Goal: Contribute content: Contribute content

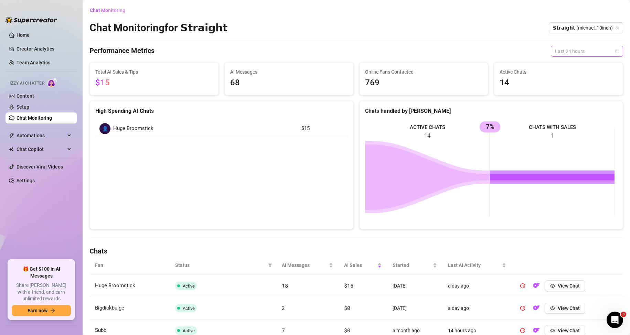
click at [569, 50] on span "Last 24 hours" at bounding box center [587, 51] width 64 height 10
click at [563, 76] on div "Last 7 days" at bounding box center [581, 76] width 61 height 8
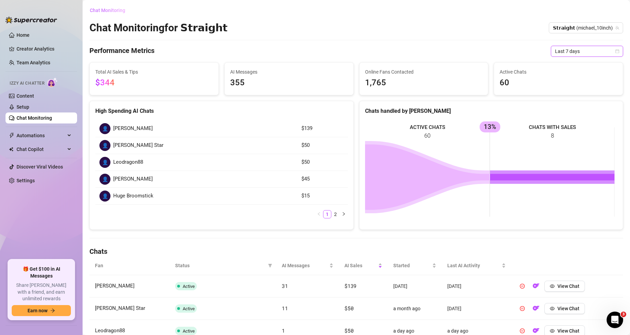
click at [115, 7] on button "Chat Monitoring" at bounding box center [110, 10] width 41 height 11
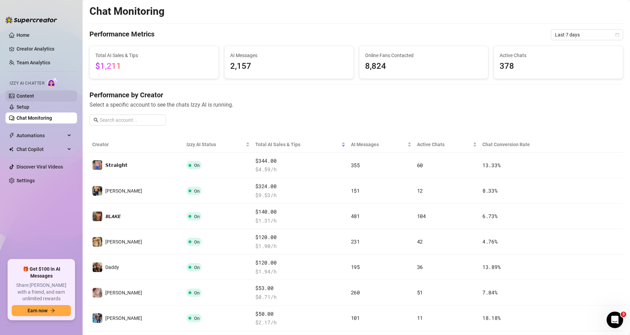
click at [29, 93] on link "Content" at bounding box center [26, 96] width 18 height 6
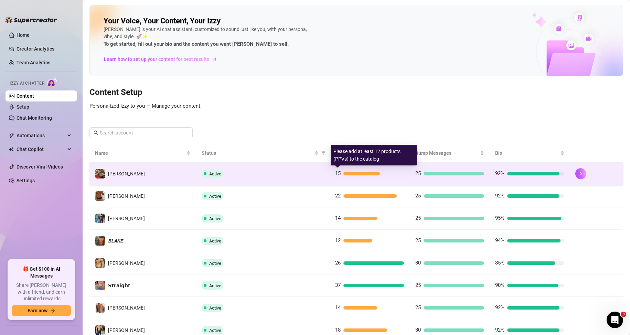
click at [345, 172] on div at bounding box center [362, 173] width 36 height 3
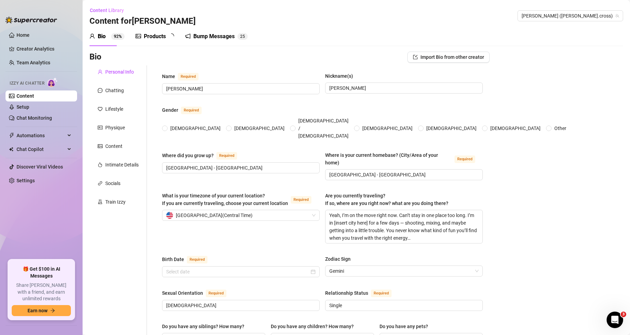
radio input "true"
type input "[DATE]"
click at [162, 36] on div "Products" at bounding box center [155, 36] width 22 height 8
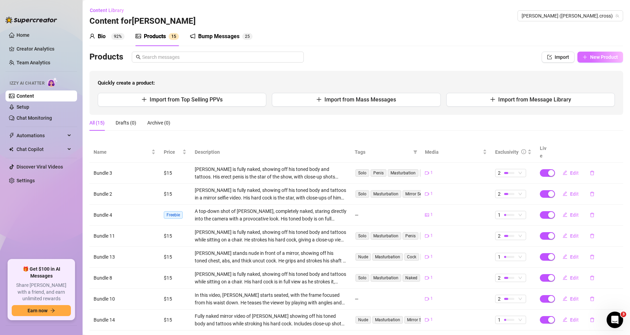
click at [593, 54] on span "New Product" at bounding box center [605, 57] width 28 height 6
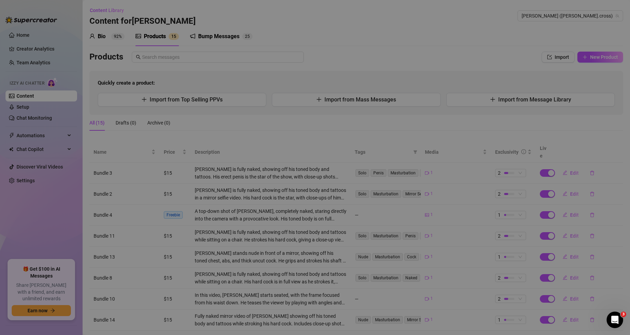
type textarea "Type your message here..."
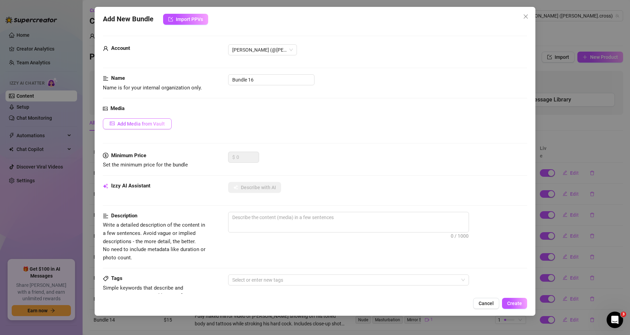
click at [151, 124] on span "Add Media from Vault" at bounding box center [141, 124] width 48 height 6
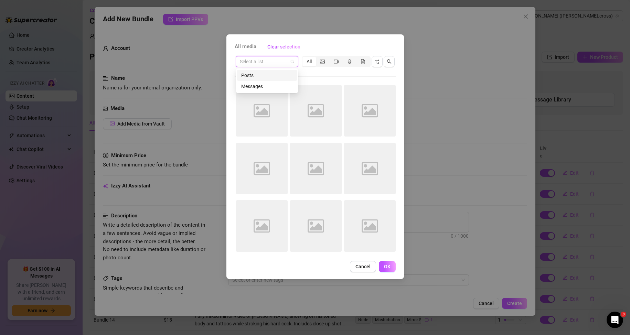
click at [270, 59] on input "search" at bounding box center [264, 61] width 48 height 10
click at [260, 85] on div "Messages" at bounding box center [267, 87] width 52 height 8
click at [311, 79] on div "Messages Messages All Image placeholder Image placeholder Image placeholder Ima…" at bounding box center [315, 156] width 161 height 202
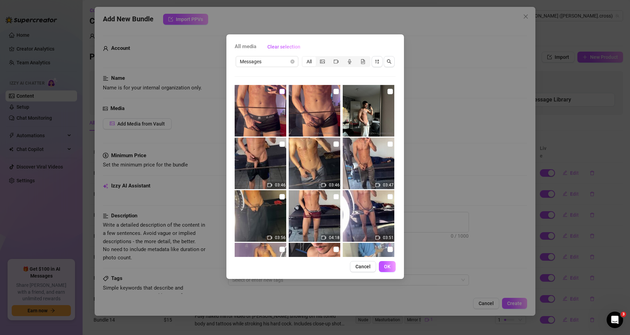
click at [283, 90] on input "checkbox" at bounding box center [283, 92] width 6 height 6
checkbox input "true"
click at [386, 268] on span "OK" at bounding box center [387, 267] width 7 height 6
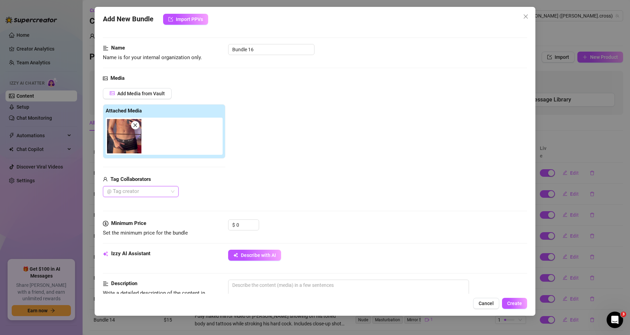
scroll to position [69, 0]
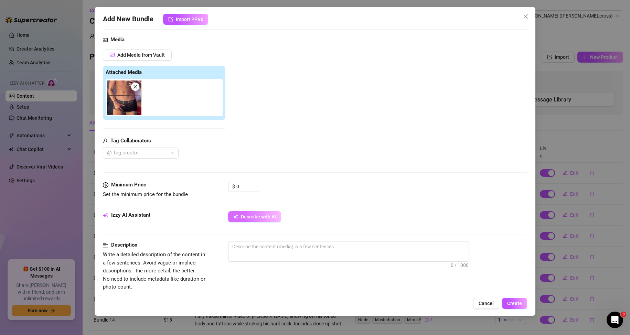
click at [269, 222] on button "Describe with AI" at bounding box center [254, 216] width 53 height 11
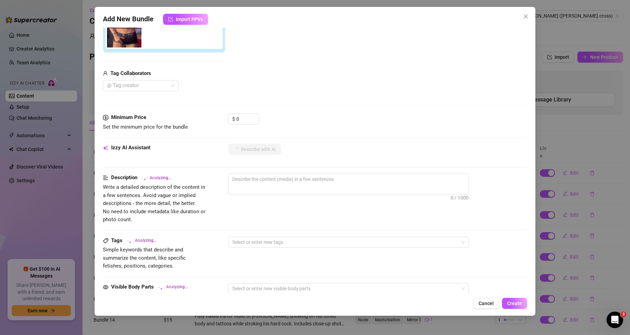
scroll to position [138, 0]
type textarea "[PERSON_NAME]"
type textarea "[PERSON_NAME] stands"
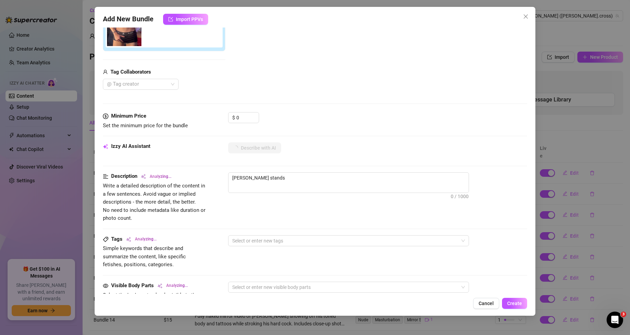
type textarea "[PERSON_NAME] stands shirtless"
type textarea "[PERSON_NAME] stands shirtless in"
type textarea "[PERSON_NAME] stands shirtless in front"
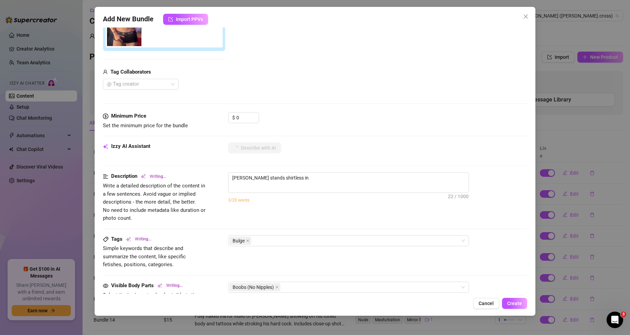
type textarea "[PERSON_NAME] stands shirtless in front"
type textarea "[PERSON_NAME] stands shirtless in front of"
type textarea "[PERSON_NAME] stands shirtless in front of a"
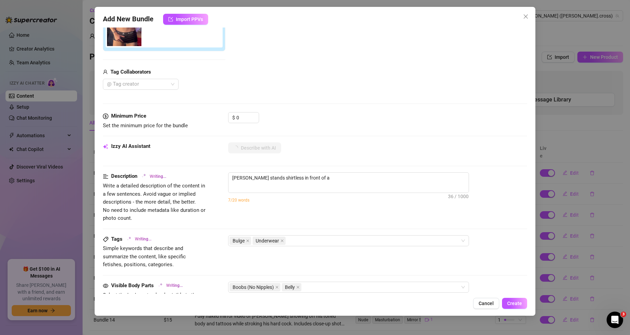
type textarea "[PERSON_NAME] stands shirtless in front of a mirror,"
type textarea "[PERSON_NAME] stands shirtless in front of a mirror, wearing"
type textarea "[PERSON_NAME] stands shirtless in front of a mirror, wearing tight"
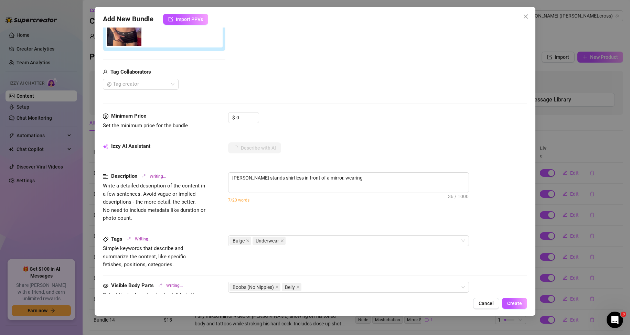
type textarea "[PERSON_NAME] stands shirtless in front of a mirror, wearing tight"
type textarea "[PERSON_NAME] stands shirtless in front of a mirror, wearing tight black"
type textarea "[PERSON_NAME] stands shirtless in front of a mirror, wearing tight black Polo"
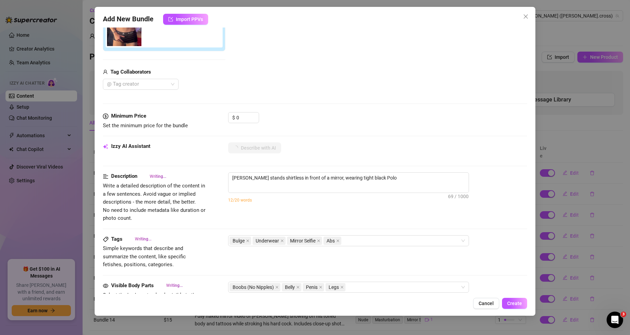
type textarea "[PERSON_NAME] stands shirtless in front of a mirror, wearing tight black Polo b…"
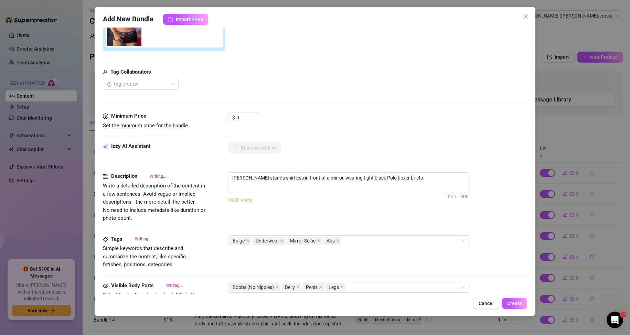
type textarea "[PERSON_NAME] stands shirtless in front of a mirror, wearing tight black Polo b…"
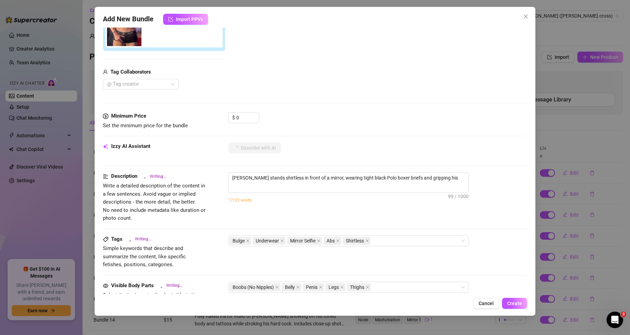
type textarea "[PERSON_NAME] stands shirtless in front of a mirror, wearing tight black Polo b…"
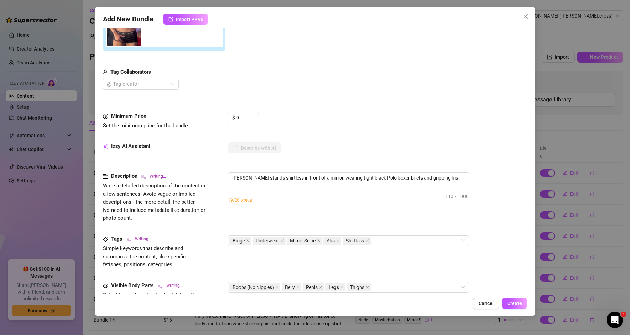
type textarea "[PERSON_NAME] stands shirtless in front of a mirror, wearing tight black Polo b…"
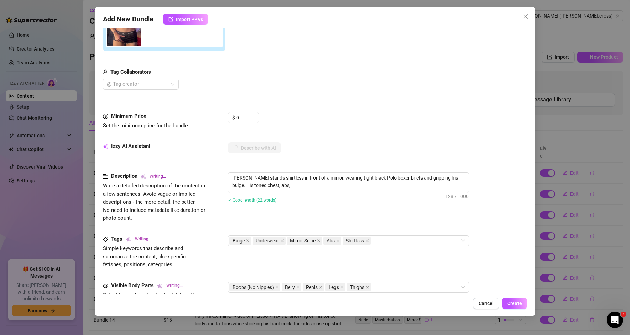
type textarea "[PERSON_NAME] stands shirtless in front of a mirror, wearing tight black Polo b…"
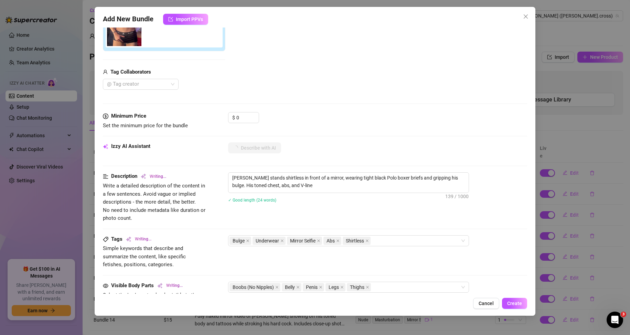
type textarea "[PERSON_NAME] stands shirtless in front of a mirror, wearing tight black Polo b…"
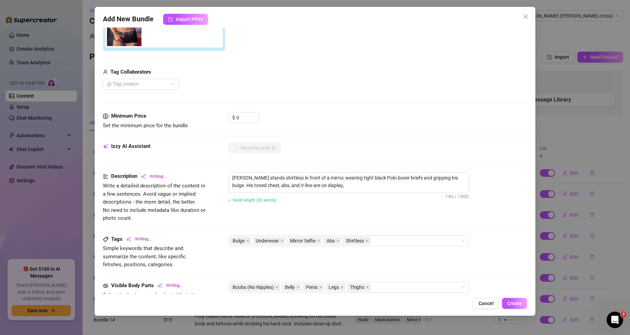
type textarea "[PERSON_NAME] stands shirtless in front of a mirror, wearing tight black Polo b…"
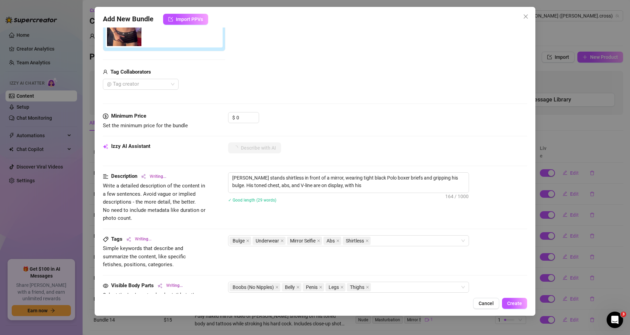
type textarea "[PERSON_NAME] stands shirtless in front of a mirror, wearing tight black Polo b…"
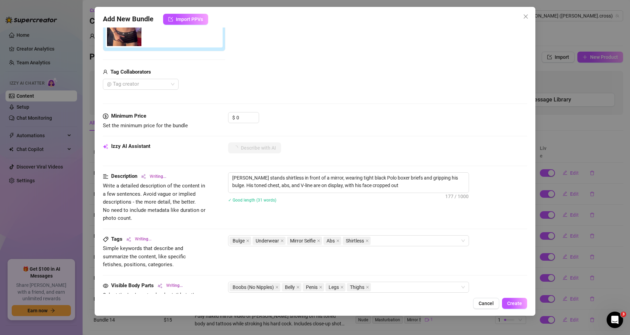
type textarea "[PERSON_NAME] stands shirtless in front of a mirror, wearing tight black Polo b…"
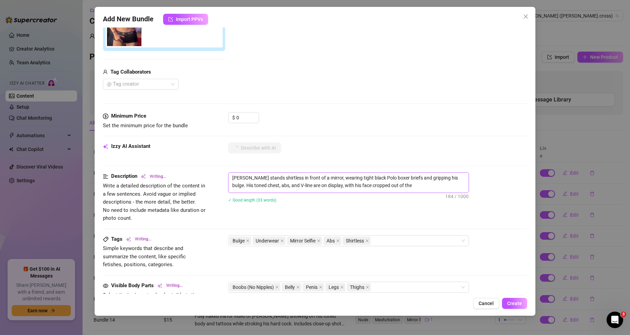
type textarea "[PERSON_NAME] stands shirtless in front of a mirror, wearing tight black Polo b…"
click at [515, 301] on span "Create" at bounding box center [515, 304] width 15 height 6
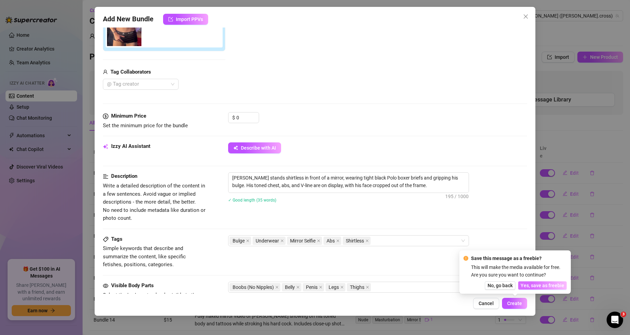
click at [535, 285] on span "Yes, save as freebie" at bounding box center [543, 286] width 44 height 6
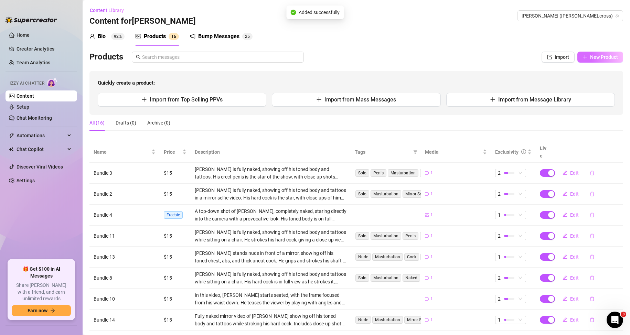
click at [594, 56] on span "New Product" at bounding box center [605, 57] width 28 height 6
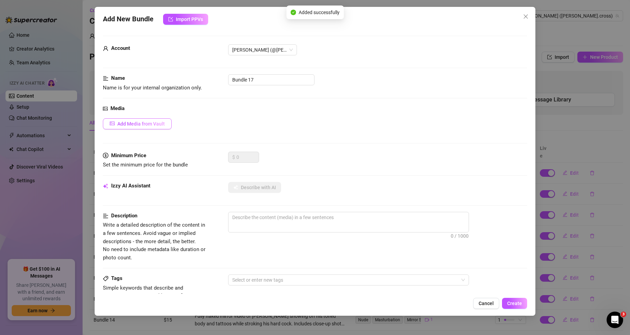
click at [141, 126] on span "Add Media from Vault" at bounding box center [141, 124] width 48 height 6
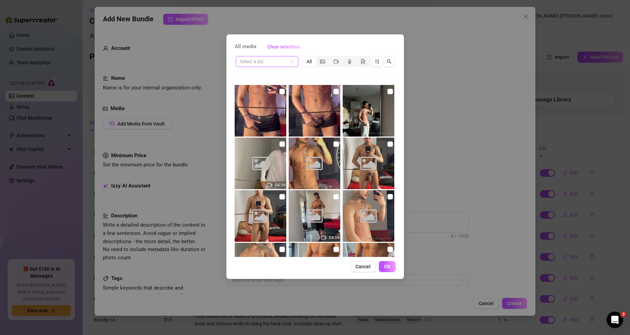
click at [291, 60] on span at bounding box center [267, 61] width 54 height 10
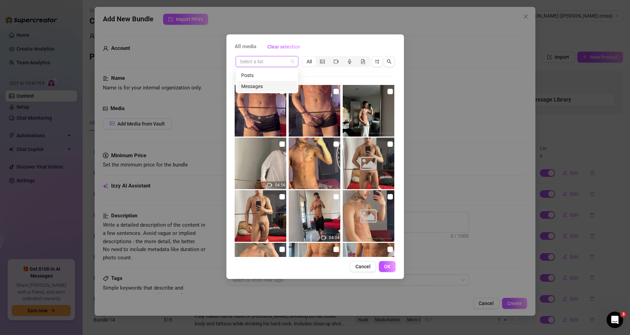
click at [254, 89] on div "Messages" at bounding box center [267, 87] width 52 height 8
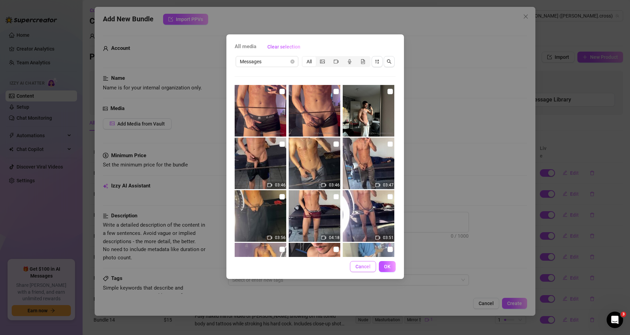
click at [362, 266] on span "Cancel" at bounding box center [363, 267] width 15 height 6
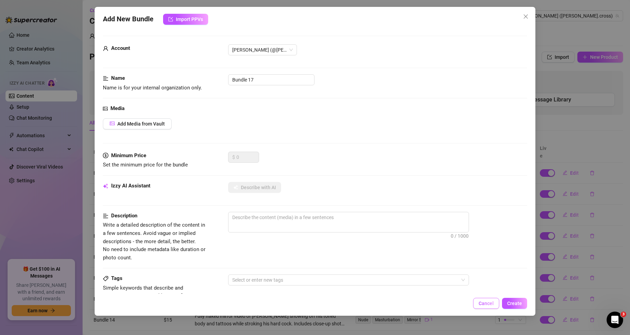
click at [480, 305] on button "Cancel" at bounding box center [486, 303] width 26 height 11
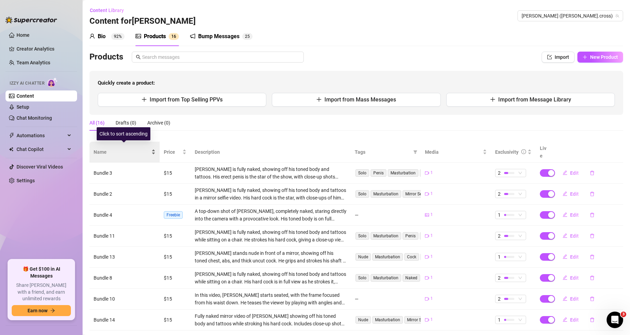
click at [153, 148] on div "Name" at bounding box center [125, 152] width 62 height 8
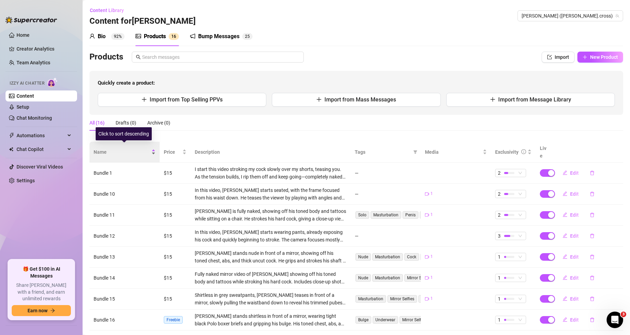
click at [153, 148] on div "Name" at bounding box center [125, 152] width 62 height 8
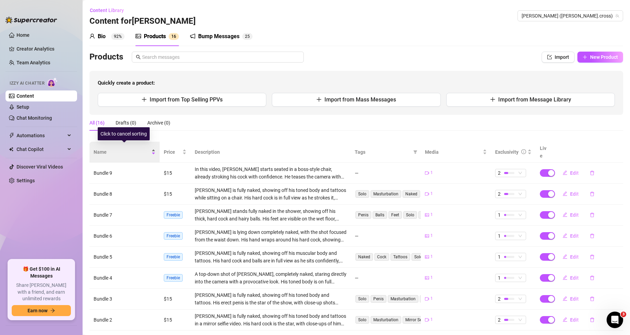
click at [153, 148] on div "Name" at bounding box center [125, 152] width 62 height 8
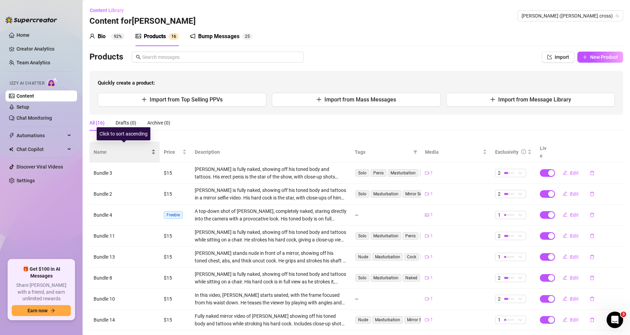
click at [152, 148] on div "Name" at bounding box center [125, 152] width 62 height 8
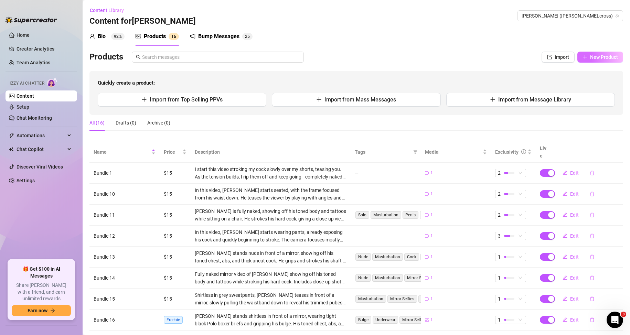
click at [601, 59] on span "New Product" at bounding box center [605, 57] width 28 height 6
type textarea "Type your message here..."
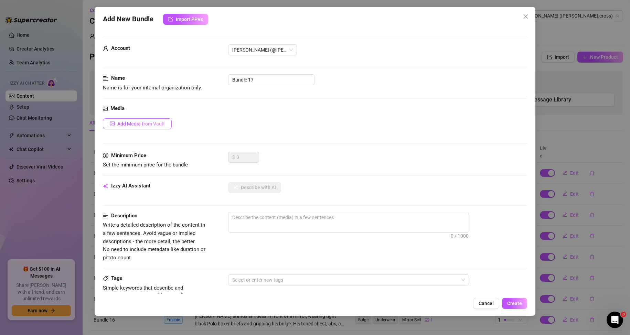
click at [138, 124] on span "Add Media from Vault" at bounding box center [141, 124] width 48 height 6
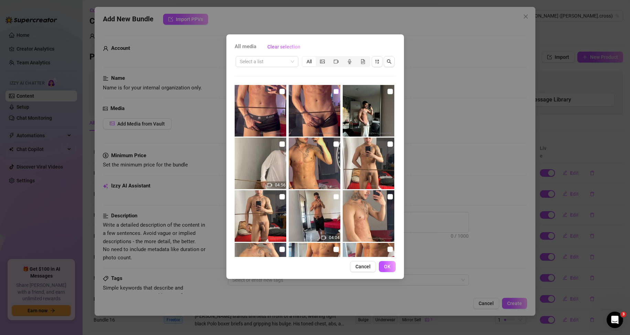
click at [334, 91] on input "checkbox" at bounding box center [337, 92] width 6 height 6
checkbox input "true"
click at [386, 267] on span "OK" at bounding box center [387, 267] width 7 height 6
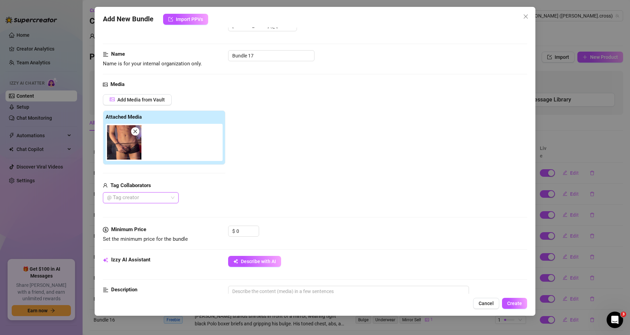
scroll to position [69, 0]
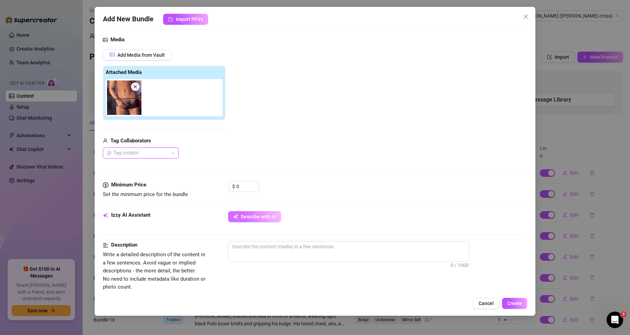
click at [267, 219] on span "Describe with AI" at bounding box center [258, 217] width 35 height 6
type textarea "[PERSON_NAME]"
type textarea "[PERSON_NAME] stands"
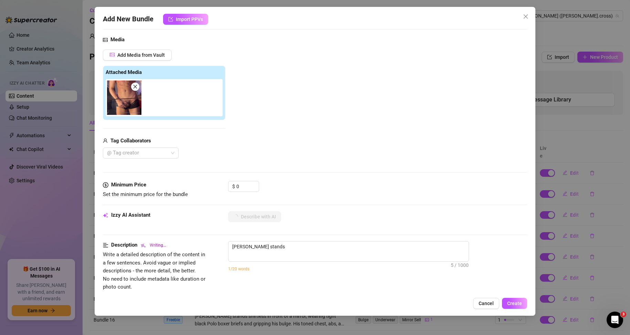
type textarea "[PERSON_NAME] stands shirtless"
type textarea "[PERSON_NAME] stands shirtless in"
type textarea "[PERSON_NAME] stands shirtless in low-rise"
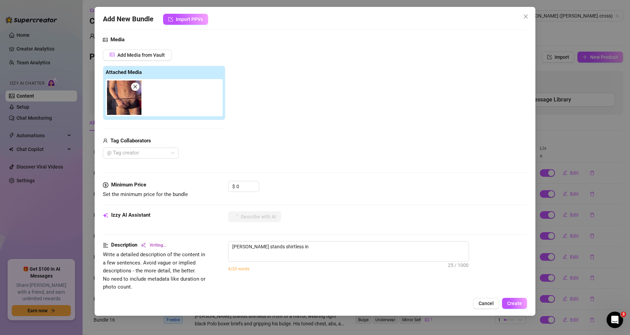
type textarea "[PERSON_NAME] stands shirtless in low-rise"
type textarea "[PERSON_NAME] stands shirtless in low-rise black"
type textarea "[PERSON_NAME] stands shirtless in low-rise black boxer"
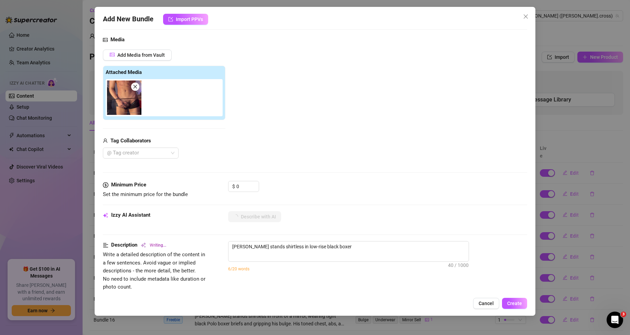
type textarea "[PERSON_NAME] stands shirtless in low-rise black boxer briefs,"
type textarea "[PERSON_NAME] stands shirtless in low-rise black boxer briefs, pulling"
type textarea "[PERSON_NAME] stands shirtless in low-rise black boxer briefs, pulling the"
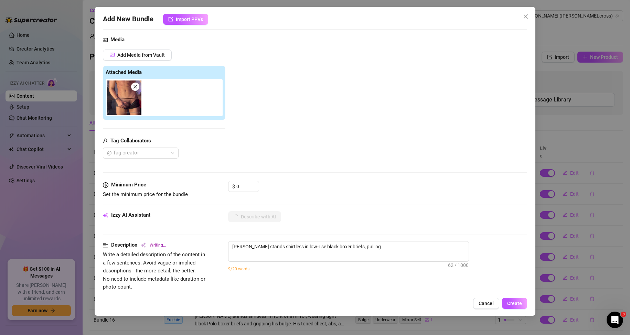
type textarea "[PERSON_NAME] stands shirtless in low-rise black boxer briefs, pulling the"
type textarea "[PERSON_NAME] stands shirtless in low-rise black boxer briefs, pulling the wais…"
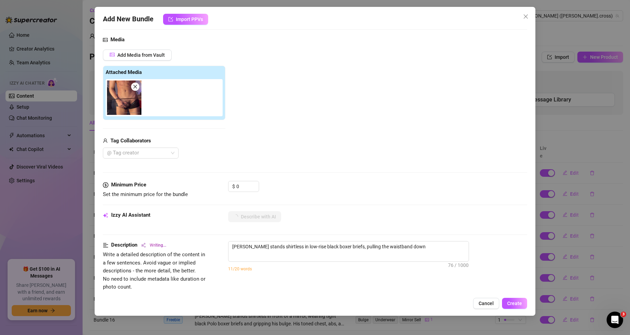
type textarea "[PERSON_NAME] stands shirtless in low-rise black boxer briefs, pulling the wais…"
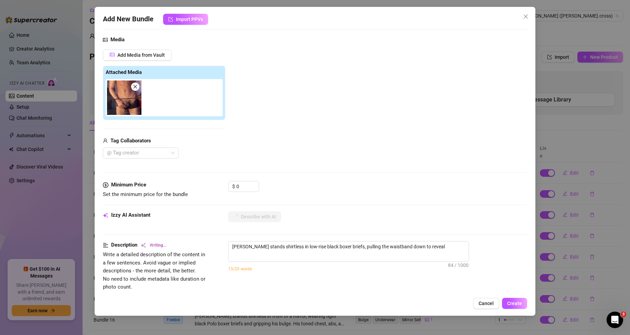
type textarea "[PERSON_NAME] stands shirtless in low-rise black boxer briefs, pulling the wais…"
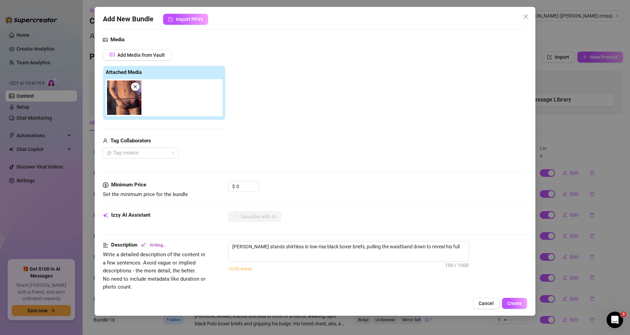
type textarea "[PERSON_NAME] stands shirtless in low-rise black boxer briefs, pulling the wais…"
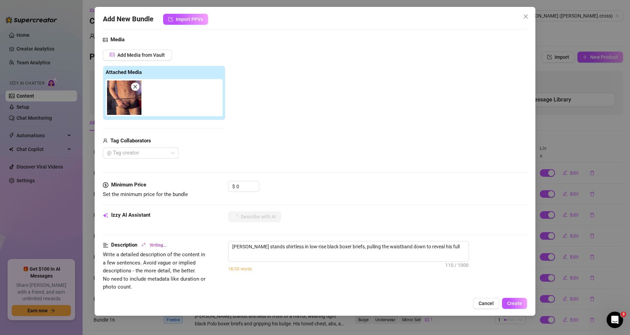
type textarea "[PERSON_NAME] stands shirtless in low-rise black boxer briefs, pulling the wais…"
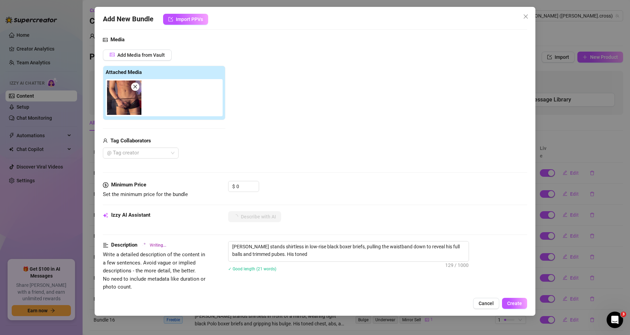
type textarea "[PERSON_NAME] stands shirtless in low-rise black boxer briefs, pulling the wais…"
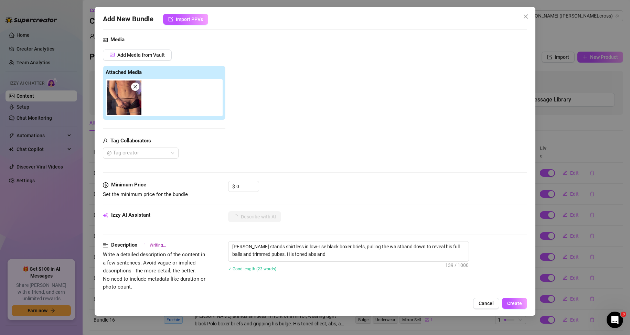
type textarea "[PERSON_NAME] stands shirtless in low-rise black boxer briefs, pulling the wais…"
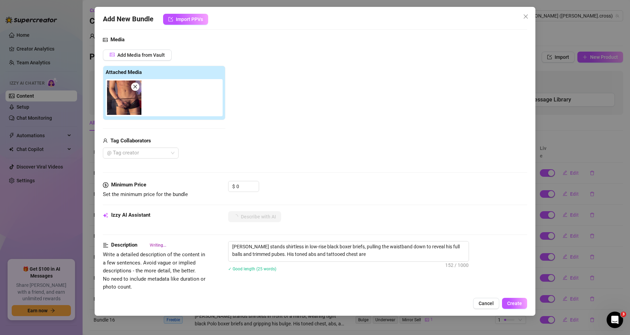
type textarea "[PERSON_NAME] stands shirtless in low-rise black boxer briefs, pulling the wais…"
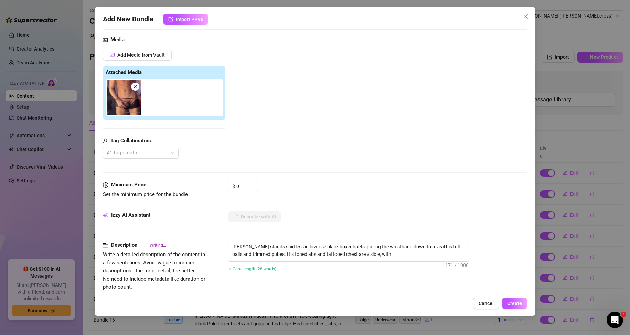
type textarea "[PERSON_NAME] stands shirtless in low-rise black boxer briefs, pulling the wais…"
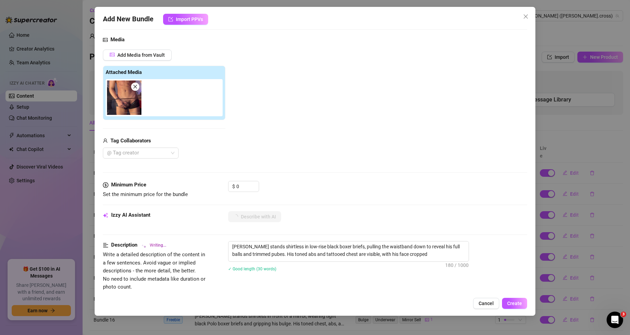
type textarea "[PERSON_NAME] stands shirtless in low-rise black boxer briefs, pulling the wais…"
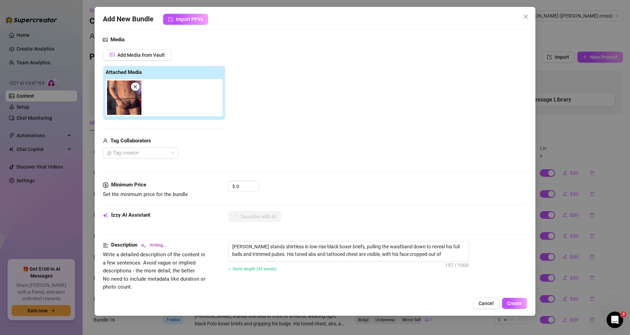
type textarea "[PERSON_NAME] stands shirtless in low-rise black boxer briefs, pulling the wais…"
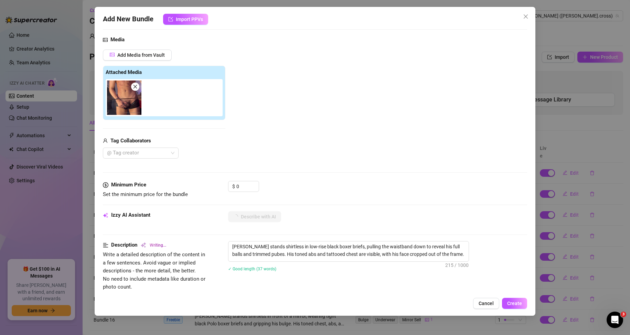
type textarea "[PERSON_NAME] stands shirtless in low-rise black boxer briefs, pulling the wais…"
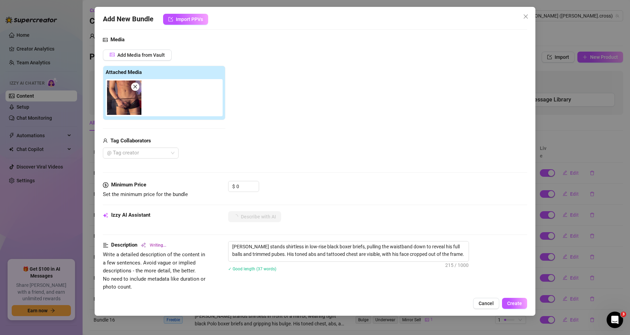
type textarea "[PERSON_NAME] stands shirtless in low-rise black boxer briefs, pulling the wais…"
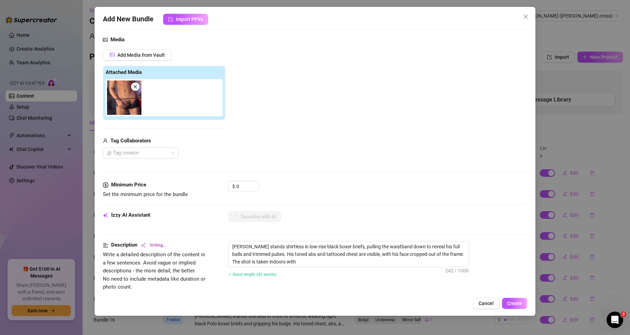
type textarea "[PERSON_NAME] stands shirtless in low-rise black boxer briefs, pulling the wais…"
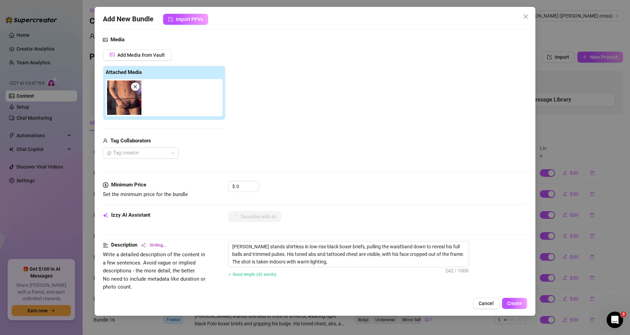
type textarea "[PERSON_NAME] stands shirtless in low-rise black boxer briefs, pulling the wais…"
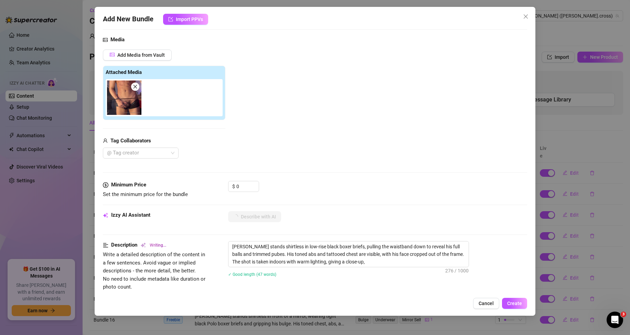
type textarea "[PERSON_NAME] stands shirtless in low-rise black boxer briefs, pulling the wais…"
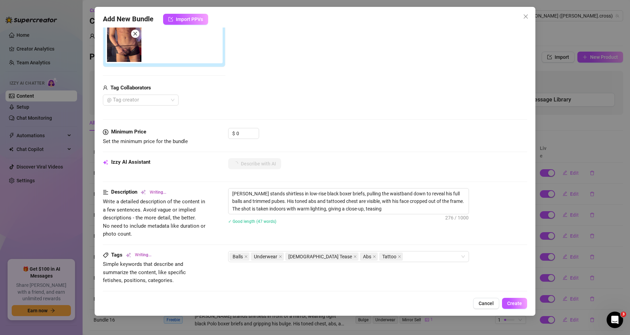
type textarea "[PERSON_NAME] stands shirtless in low-rise black boxer briefs, pulling the wais…"
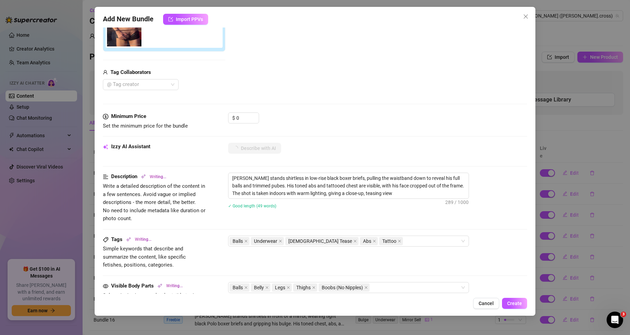
type textarea "[PERSON_NAME] stands shirtless in low-rise black boxer briefs, pulling the wais…"
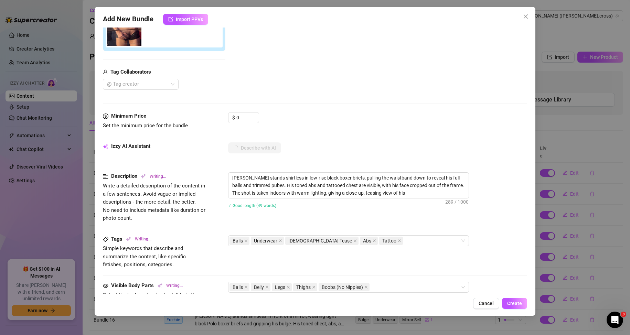
type textarea "[PERSON_NAME] stands shirtless in low-rise black boxer briefs, pulling the wais…"
click at [513, 304] on span "Create" at bounding box center [515, 304] width 15 height 6
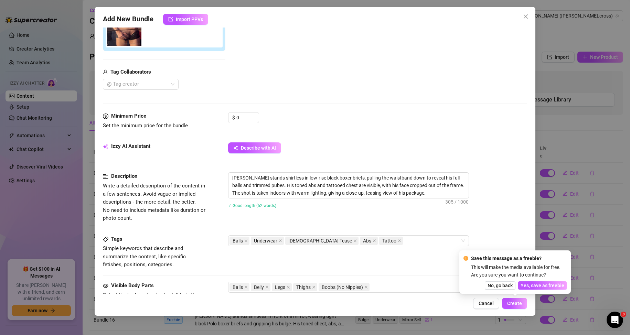
click at [541, 290] on div "Save this message as a freebie? This will make the media available for free. Ar…" at bounding box center [516, 272] width 112 height 43
click at [543, 287] on span "Yes, save as freebie" at bounding box center [543, 286] width 44 height 6
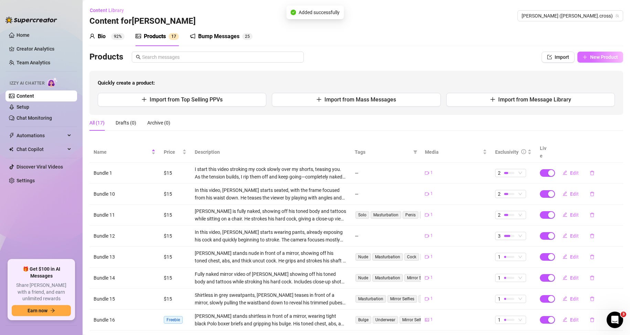
click at [608, 54] on span "New Product" at bounding box center [605, 57] width 28 height 6
type textarea "Type your message here..."
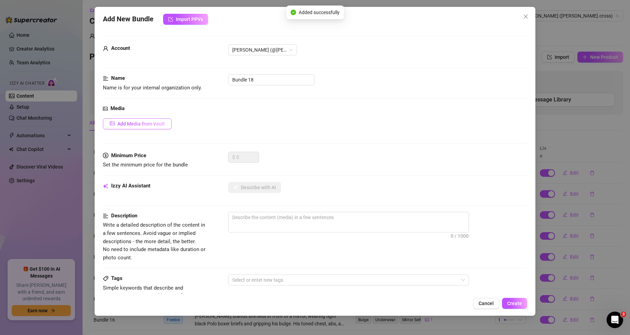
click at [154, 128] on button "Add Media from Vault" at bounding box center [137, 123] width 69 height 11
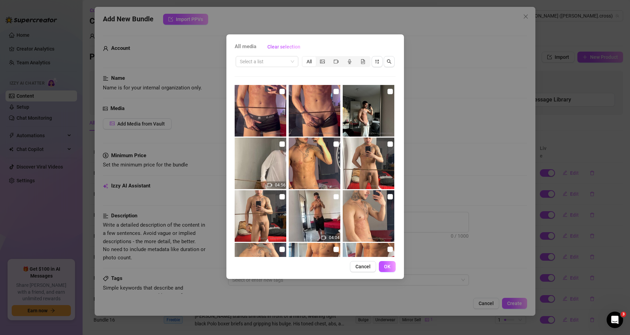
click at [383, 90] on img at bounding box center [369, 111] width 52 height 52
click at [388, 91] on input "checkbox" at bounding box center [391, 92] width 6 height 6
checkbox input "true"
click at [389, 266] on span "OK" at bounding box center [387, 267] width 7 height 6
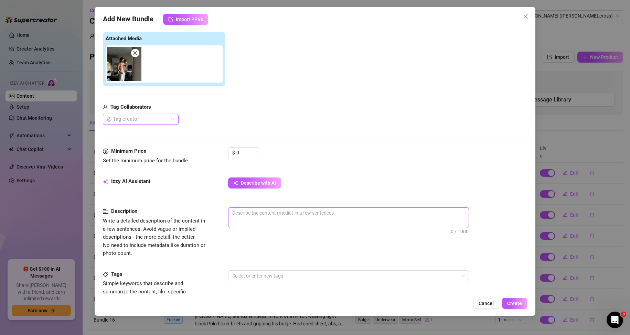
scroll to position [103, 0]
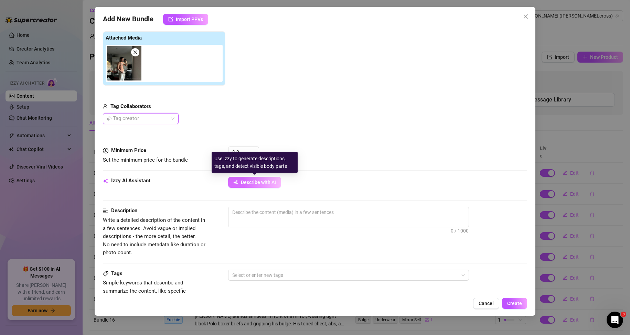
click at [271, 181] on span "Describe with AI" at bounding box center [258, 183] width 35 height 6
type textarea "Shirtless"
type textarea "Shirtless mirror"
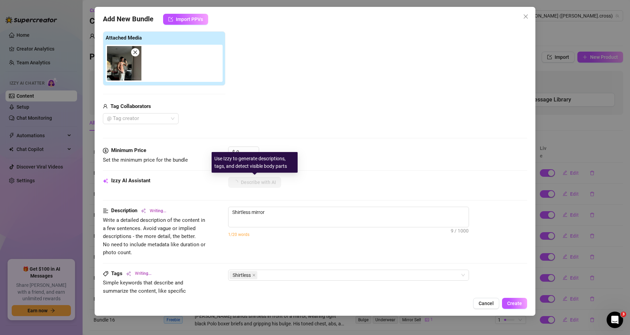
type textarea "Shirtless mirror selfie"
type textarea "Shirtless mirror selfie showing"
type textarea "Shirtless mirror selfie showing off"
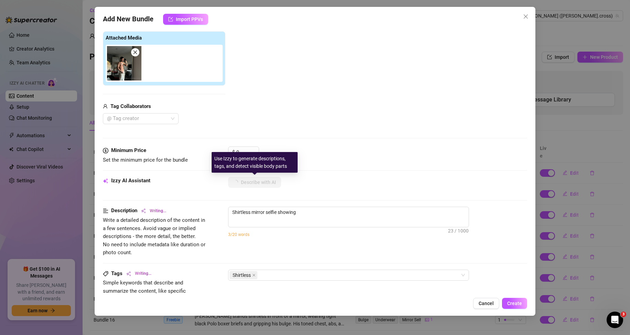
type textarea "Shirtless mirror selfie showing off"
type textarea "Shirtless mirror selfie showing off his"
type textarea "Shirtless mirror selfie showing off his toned"
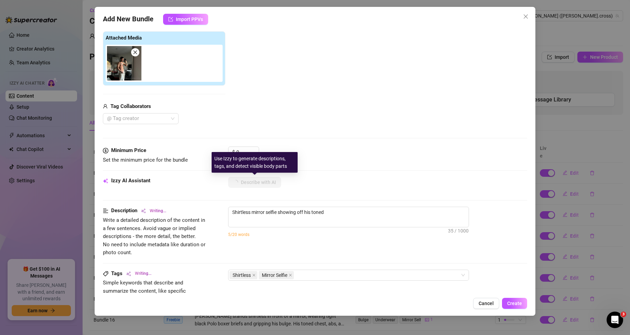
type textarea "Shirtless mirror selfie showing off his toned chest,"
type textarea "Shirtless mirror selfie showing off his toned chest, abs,"
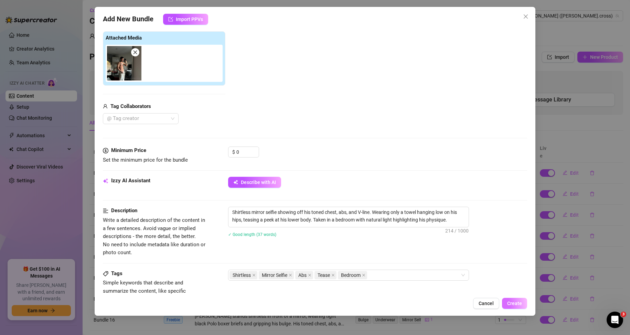
click at [517, 305] on span "Create" at bounding box center [515, 304] width 15 height 6
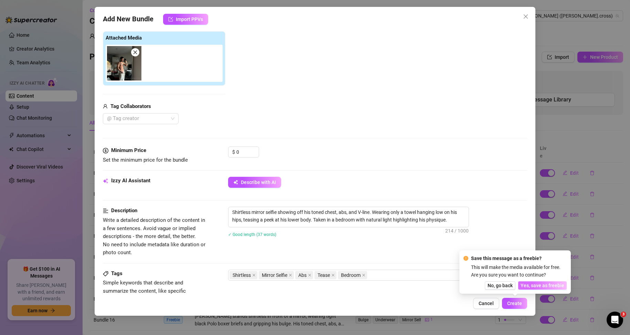
click at [543, 285] on span "Yes, save as freebie" at bounding box center [543, 286] width 44 height 6
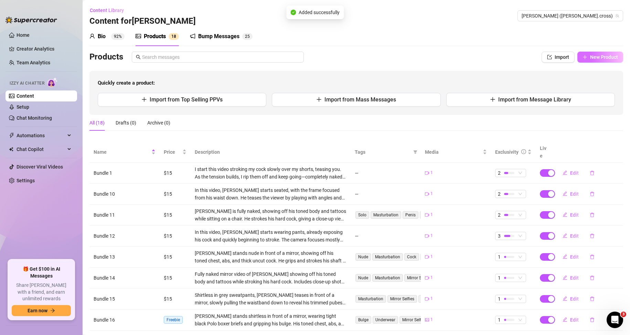
click at [591, 55] on span "New Product" at bounding box center [605, 57] width 28 height 6
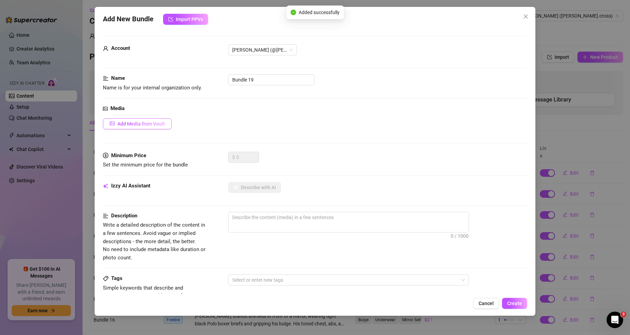
click at [143, 119] on button "Add Media from Vault" at bounding box center [137, 123] width 69 height 11
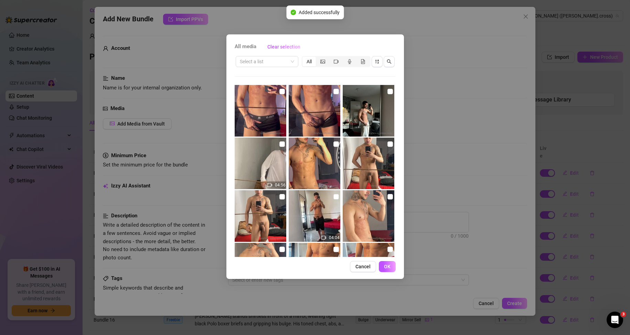
click at [143, 127] on div "All media Clear selection Select a list All 04:56 04:04 03:32 04:36 04:37 Cance…" at bounding box center [315, 167] width 630 height 335
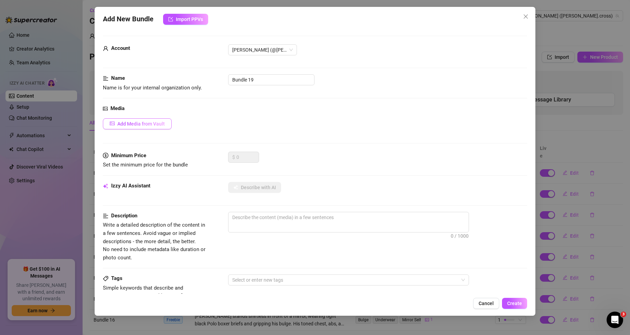
click at [164, 125] on span "Add Media from Vault" at bounding box center [141, 124] width 48 height 6
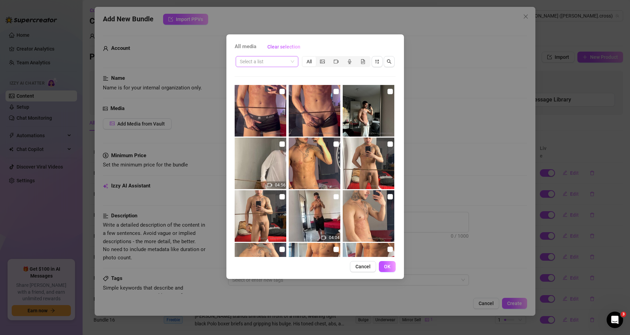
click at [288, 63] on input "search" at bounding box center [264, 61] width 48 height 10
click at [266, 86] on div "Messages" at bounding box center [267, 87] width 52 height 8
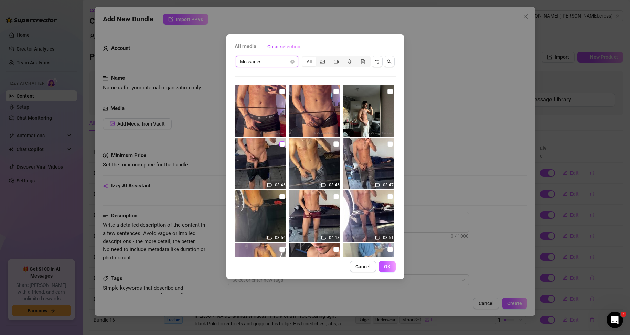
click at [280, 144] on input "checkbox" at bounding box center [283, 145] width 6 height 6
click at [281, 144] on input "checkbox" at bounding box center [283, 145] width 6 height 6
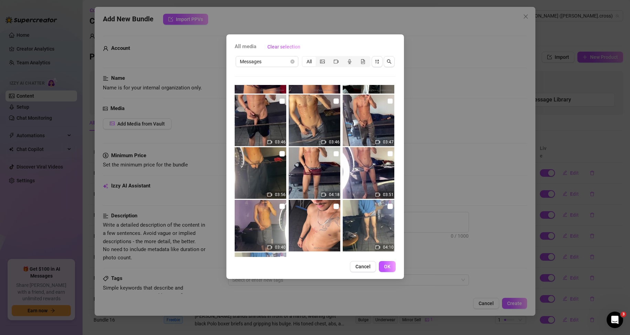
scroll to position [0, 0]
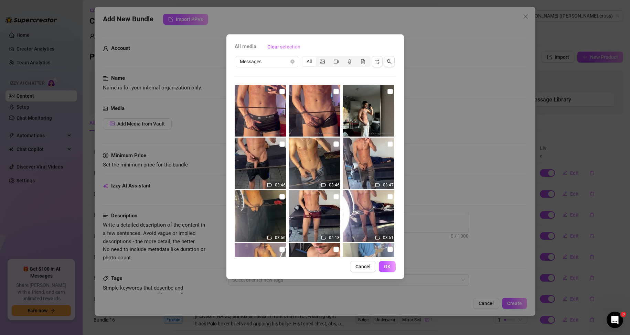
click at [449, 57] on div "All media Clear selection Messages All 03:46 03:46 03:47 03:56 04:18 03:51 03:4…" at bounding box center [315, 167] width 630 height 335
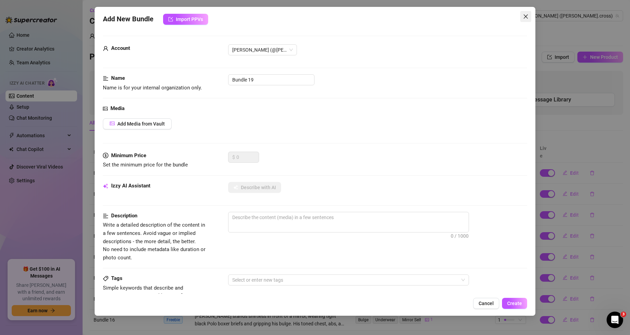
click at [524, 17] on icon "close" at bounding box center [526, 17] width 6 height 6
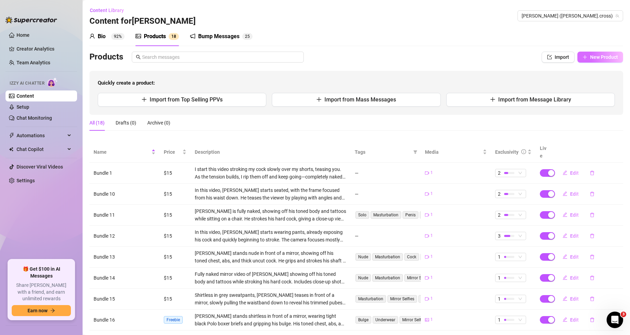
click at [596, 58] on span "New Product" at bounding box center [605, 57] width 28 height 6
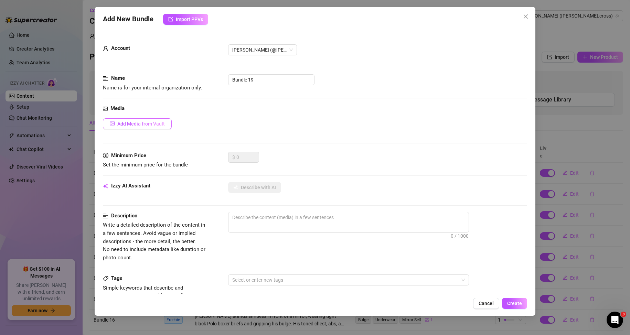
click at [158, 124] on span "Add Media from Vault" at bounding box center [141, 124] width 48 height 6
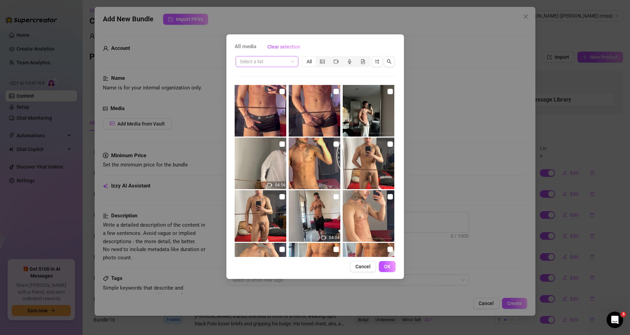
click at [286, 64] on input "search" at bounding box center [264, 61] width 48 height 10
click at [266, 86] on div "Messages" at bounding box center [267, 87] width 52 height 8
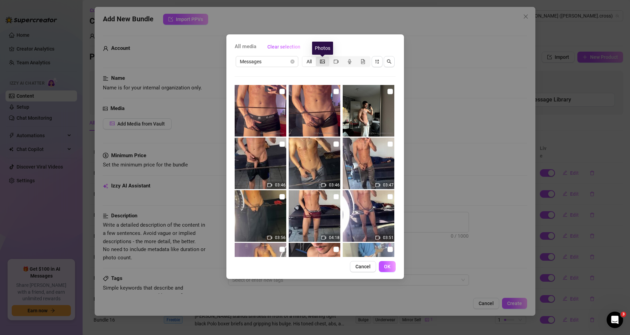
click at [322, 62] on icon "picture" at bounding box center [322, 61] width 5 height 5
click at [318, 58] on input "segmented control" at bounding box center [318, 58] width 0 height 0
click at [279, 44] on span "Clear selection" at bounding box center [284, 47] width 33 height 6
click at [247, 50] on span "All media" at bounding box center [246, 47] width 22 height 8
click at [247, 47] on span "All media" at bounding box center [246, 47] width 22 height 8
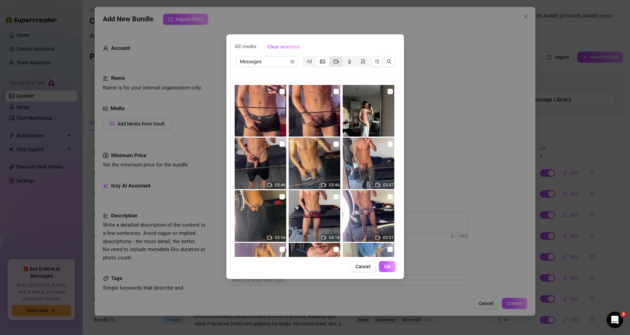
click at [338, 60] on icon "video-camera" at bounding box center [336, 61] width 5 height 5
click at [331, 58] on input "segmented control" at bounding box center [331, 58] width 0 height 0
click at [367, 268] on span "Cancel" at bounding box center [363, 267] width 15 height 6
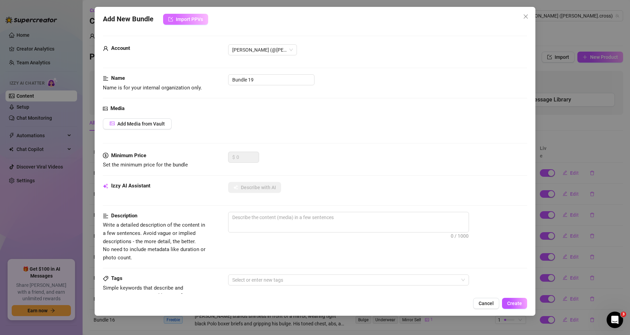
click at [190, 17] on span "Import PPVs" at bounding box center [189, 20] width 27 height 6
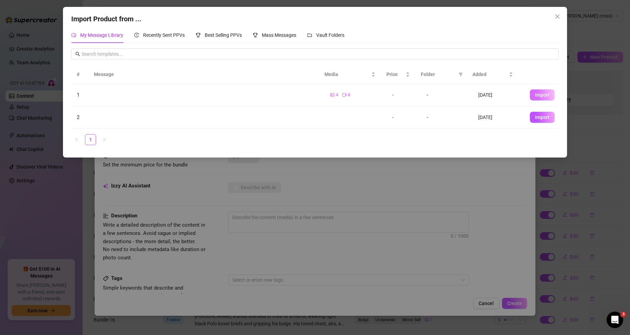
click at [533, 98] on button "Import" at bounding box center [542, 95] width 25 height 11
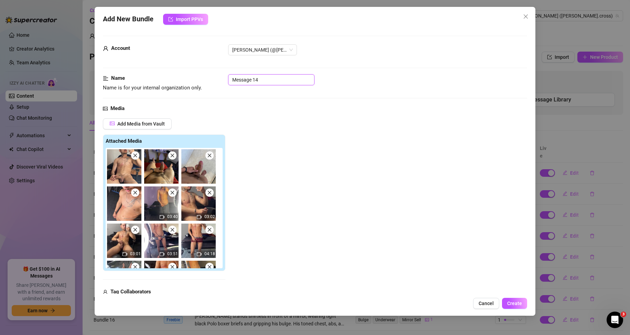
drag, startPoint x: 265, startPoint y: 79, endPoint x: 215, endPoint y: 77, distance: 50.0
click at [215, 77] on div "Name Name is for your internal organization only. Message 14" at bounding box center [315, 83] width 425 height 18
click at [223, 91] on div "Name Name is for your internal organization only. Message 14" at bounding box center [315, 83] width 425 height 18
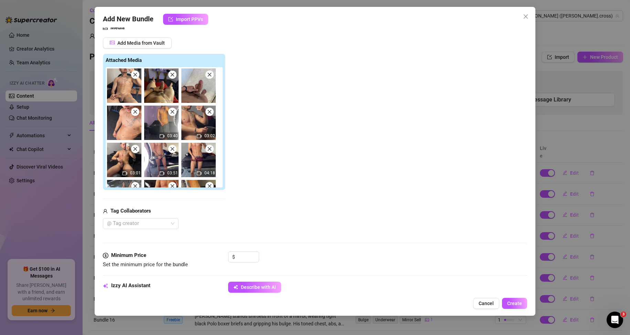
scroll to position [69, 0]
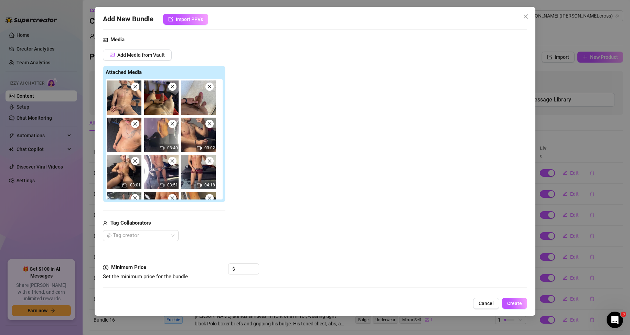
click at [137, 91] on img at bounding box center [124, 98] width 34 height 34
click at [137, 85] on icon "close" at bounding box center [135, 86] width 5 height 5
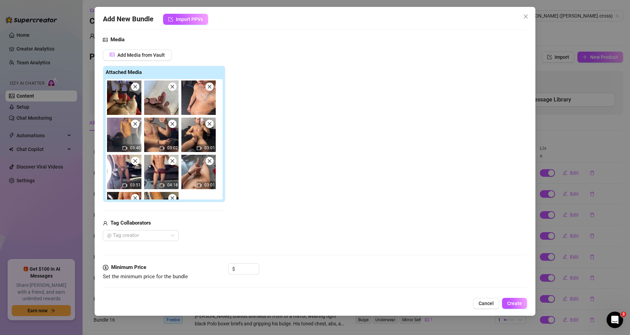
click at [137, 85] on icon "close" at bounding box center [135, 86] width 5 height 5
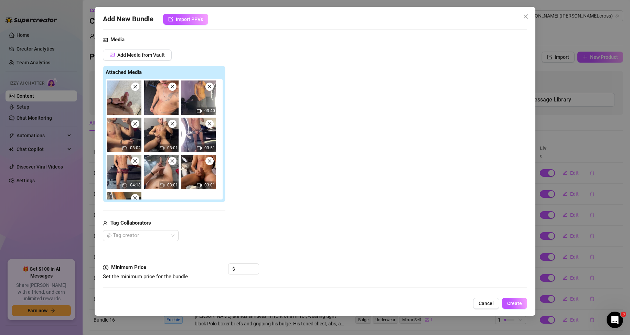
click at [137, 85] on icon "close" at bounding box center [135, 86] width 5 height 5
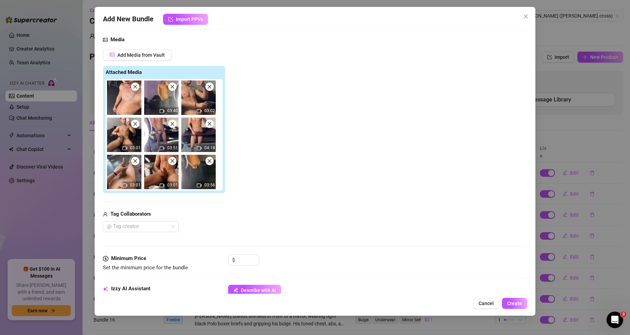
click at [137, 85] on icon "close" at bounding box center [135, 86] width 5 height 5
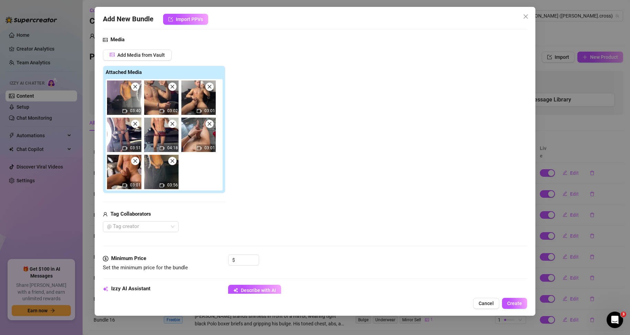
drag, startPoint x: 491, startPoint y: 302, endPoint x: 468, endPoint y: 288, distance: 27.2
click at [489, 302] on span "Cancel" at bounding box center [486, 304] width 15 height 6
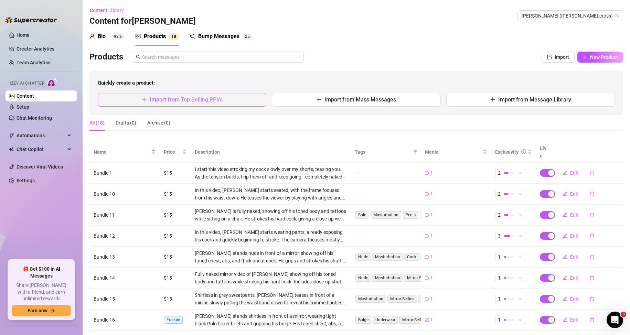
click at [224, 101] on button "Import from Top Selling PPVs" at bounding box center [182, 100] width 169 height 14
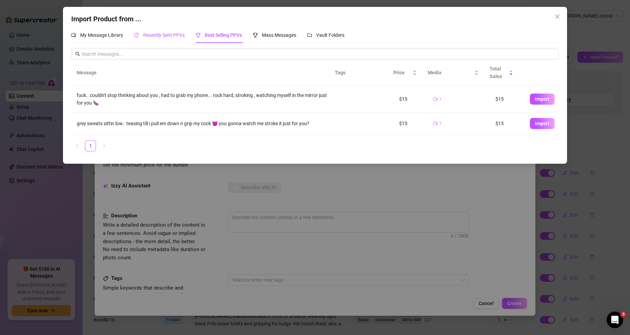
click at [168, 34] on span "Recently Sent PPVs" at bounding box center [164, 35] width 42 height 6
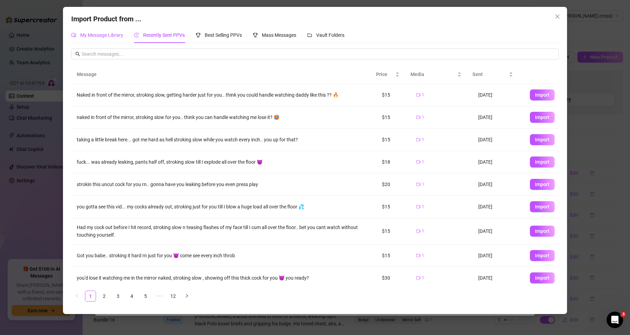
click at [107, 34] on span "My Message Library" at bounding box center [101, 35] width 43 height 6
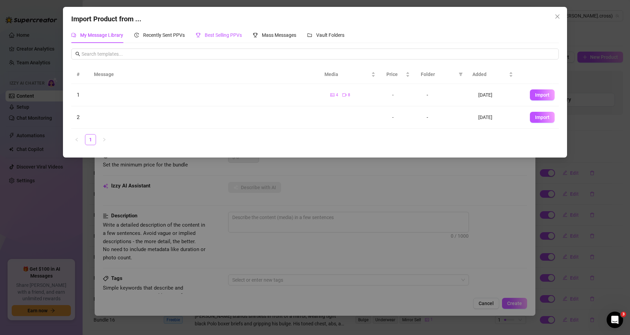
click at [206, 34] on span "Best Selling PPVs" at bounding box center [223, 35] width 37 height 6
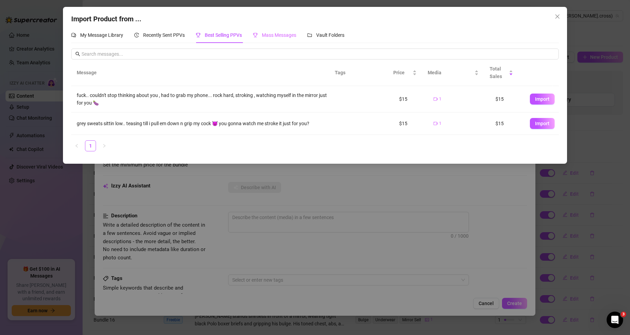
click at [286, 28] on div "Mass Messages" at bounding box center [274, 35] width 43 height 16
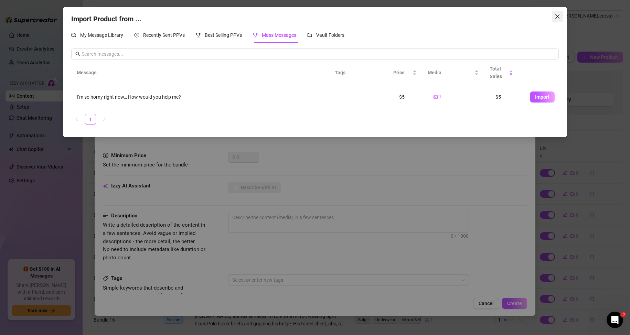
click at [559, 16] on icon "close" at bounding box center [558, 17] width 6 height 6
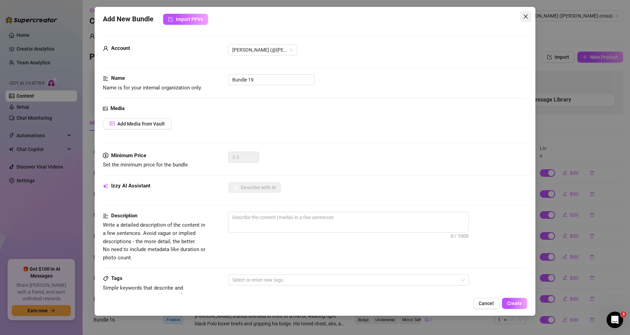
click at [530, 16] on span "Close" at bounding box center [526, 17] width 11 height 6
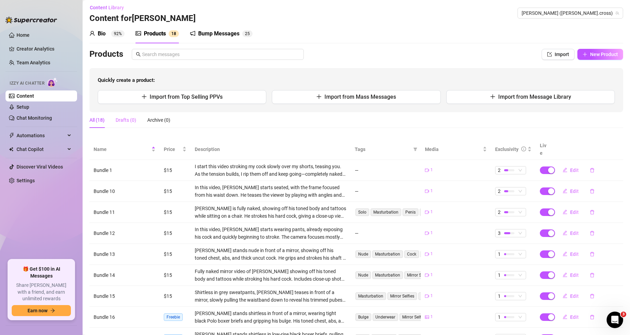
scroll to position [0, 0]
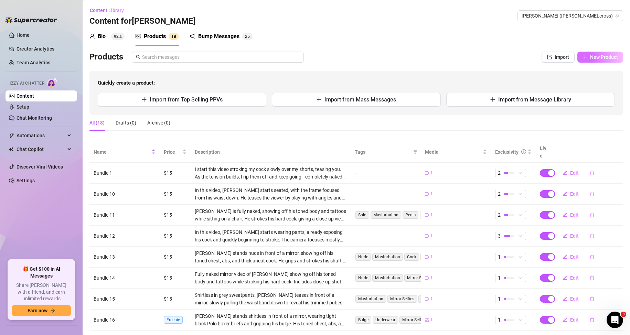
click at [593, 55] on span "New Product" at bounding box center [605, 57] width 28 height 6
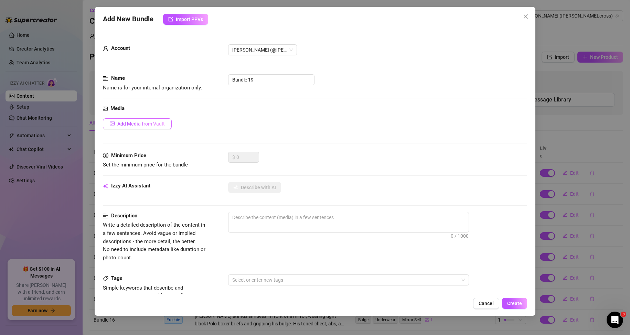
click at [141, 123] on span "Add Media from Vault" at bounding box center [141, 124] width 48 height 6
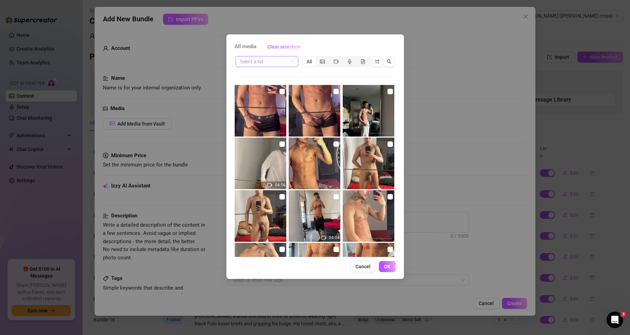
click at [294, 62] on span at bounding box center [267, 61] width 54 height 10
click at [270, 86] on div "Messages" at bounding box center [267, 87] width 52 height 8
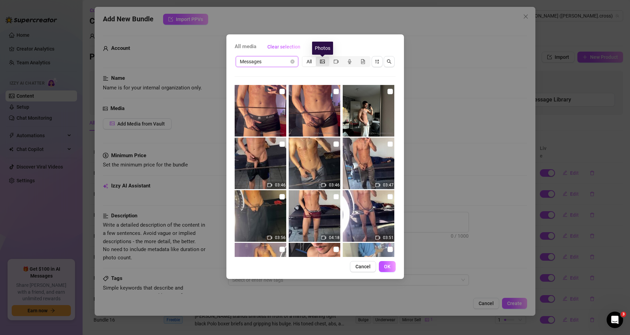
click at [324, 61] on icon "picture" at bounding box center [322, 61] width 5 height 5
click at [318, 58] on input "segmented control" at bounding box center [318, 58] width 0 height 0
click at [443, 114] on div "All media Clear selection Messages All 03:46 03:46 03:47 03:56 04:18 03:51 03:4…" at bounding box center [315, 167] width 630 height 335
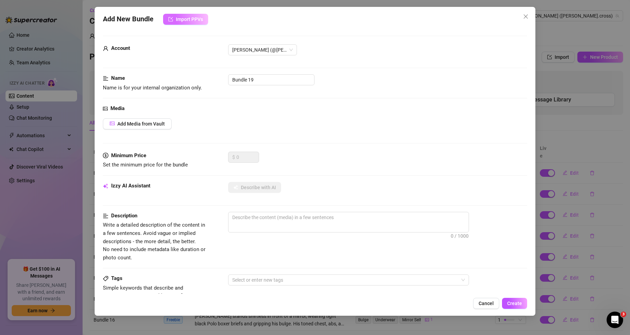
click at [184, 22] on span "Import PPVs" at bounding box center [189, 20] width 27 height 6
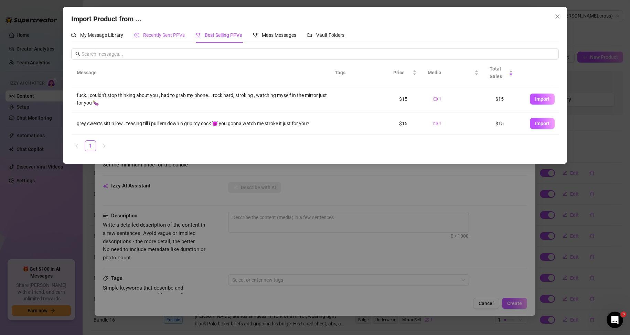
click at [169, 33] on span "Recently Sent PPVs" at bounding box center [164, 35] width 42 height 6
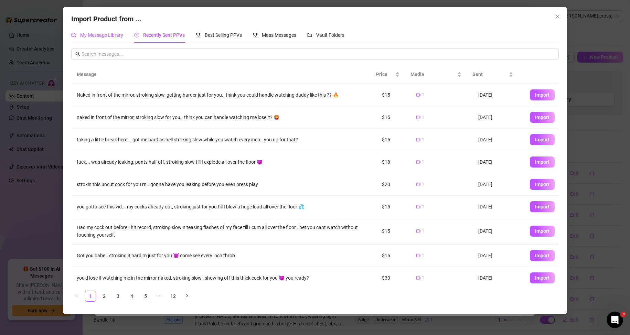
click at [108, 36] on span "My Message Library" at bounding box center [101, 35] width 43 height 6
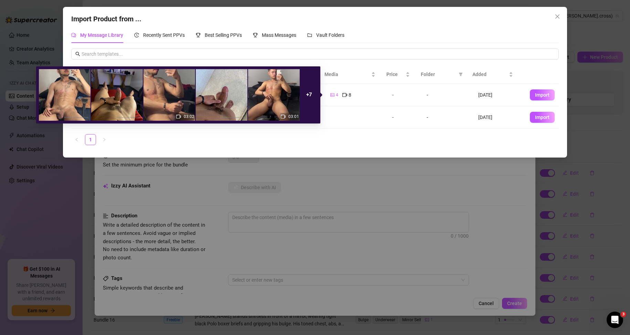
click at [375, 118] on td at bounding box center [356, 117] width 62 height 22
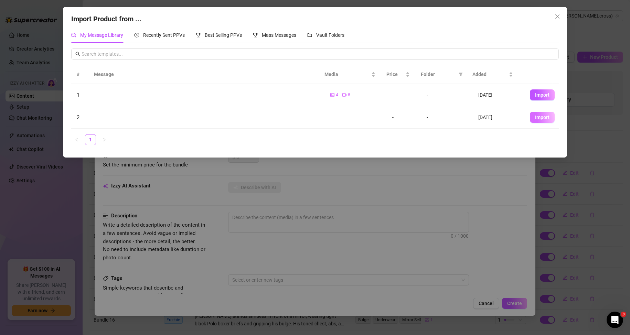
click at [537, 118] on span "Import" at bounding box center [542, 118] width 14 height 6
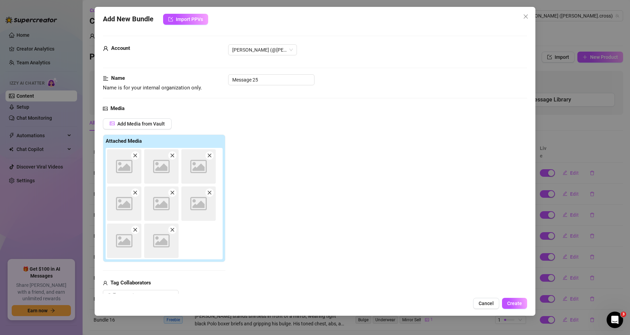
click at [171, 156] on icon "close" at bounding box center [172, 155] width 5 height 5
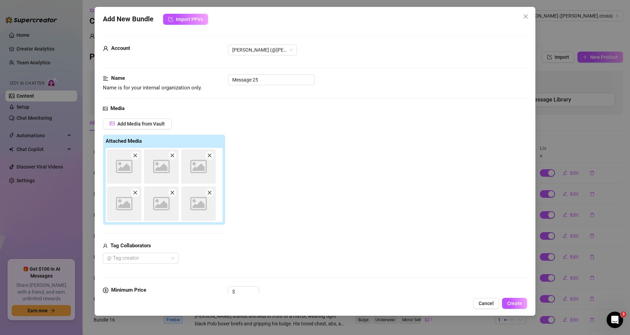
click at [171, 156] on icon "close" at bounding box center [172, 155] width 5 height 5
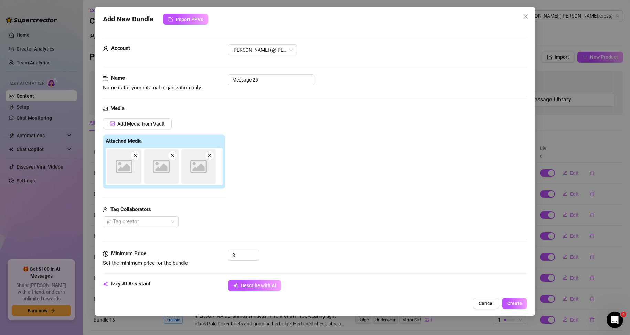
click at [171, 156] on icon "close" at bounding box center [172, 155] width 5 height 5
click at [242, 286] on span "Describe with AI" at bounding box center [258, 286] width 35 height 6
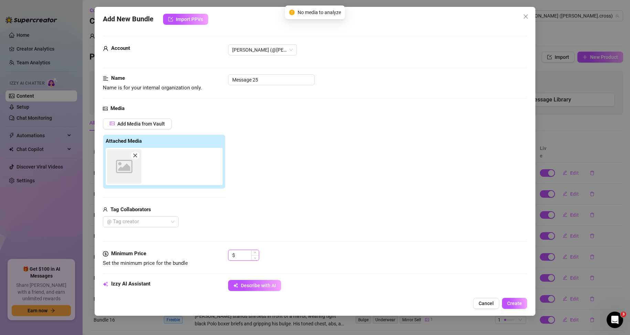
click at [244, 255] on input at bounding box center [248, 255] width 22 height 10
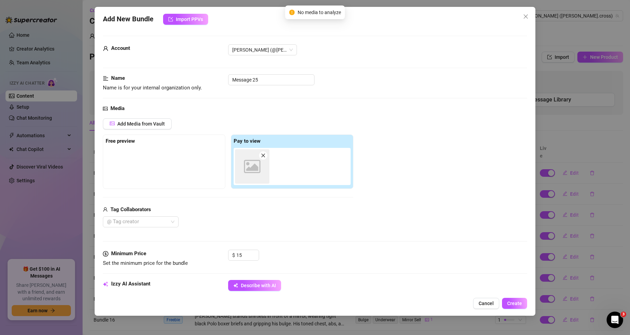
click at [285, 232] on div "Media Add Media from Vault Free preview Pay to view Image placeholder Tag Colla…" at bounding box center [315, 177] width 425 height 145
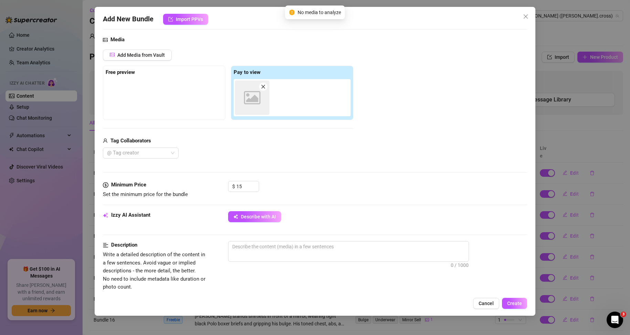
scroll to position [138, 0]
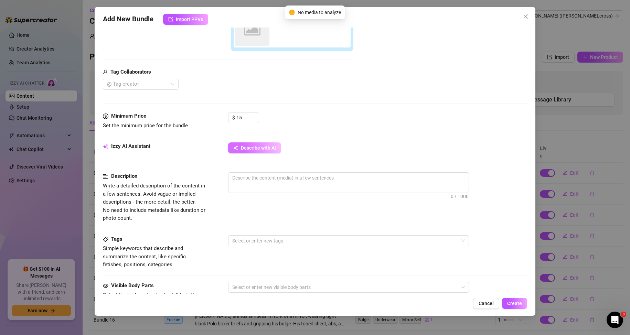
click at [265, 148] on span "Describe with AI" at bounding box center [258, 148] width 35 height 6
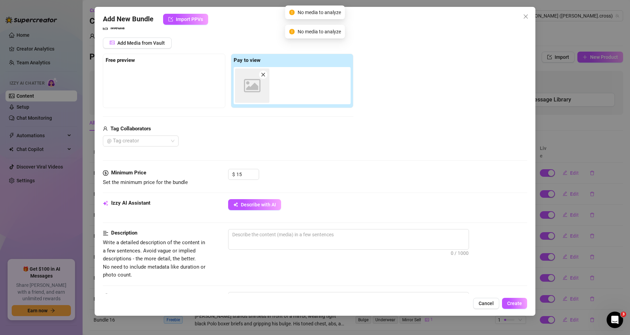
scroll to position [69, 0]
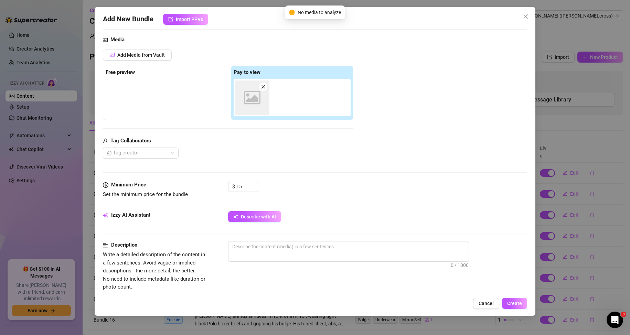
click at [266, 88] on span at bounding box center [263, 87] width 8 height 8
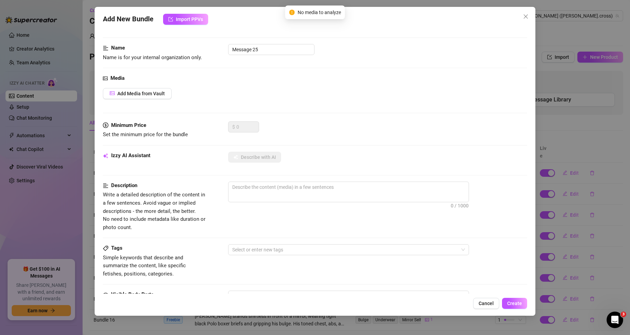
scroll to position [0, 0]
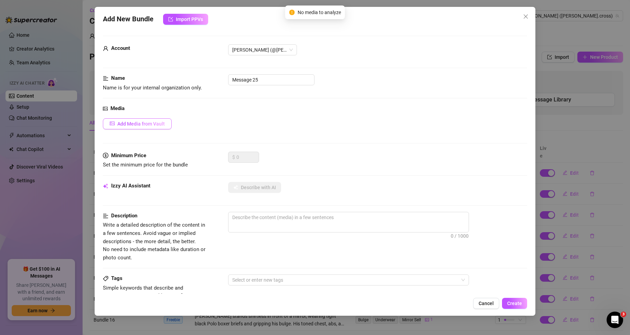
click at [143, 125] on span "Add Media from Vault" at bounding box center [141, 124] width 48 height 6
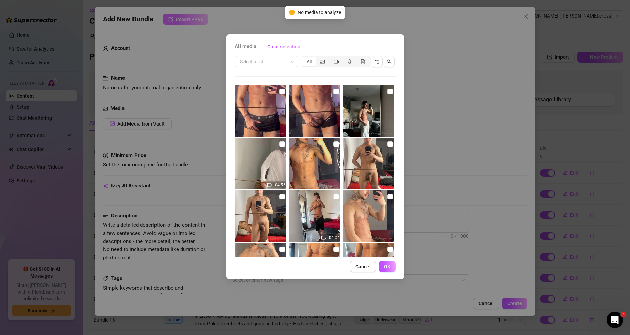
click at [226, 27] on div "All media Clear selection Select a list All 04:56 04:04 03:32 04:36 04:37 Cance…" at bounding box center [315, 167] width 630 height 335
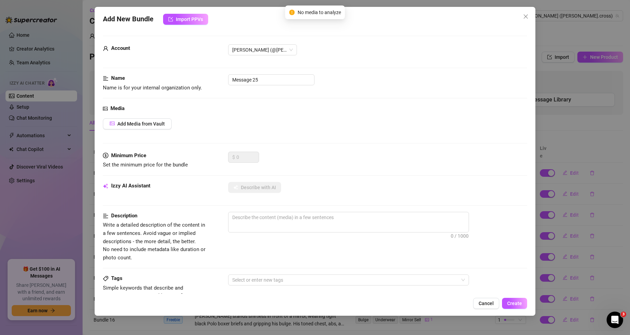
click at [191, 18] on span "Import PPVs" at bounding box center [189, 20] width 27 height 6
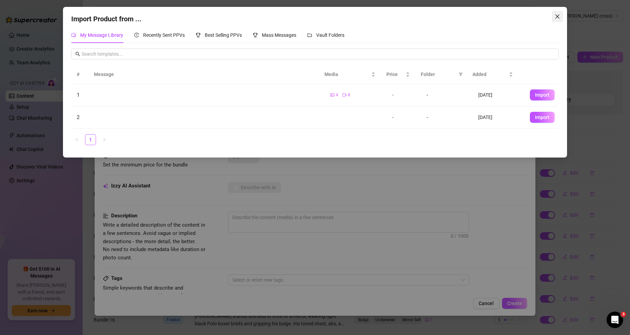
click at [558, 15] on icon "close" at bounding box center [558, 17] width 6 height 6
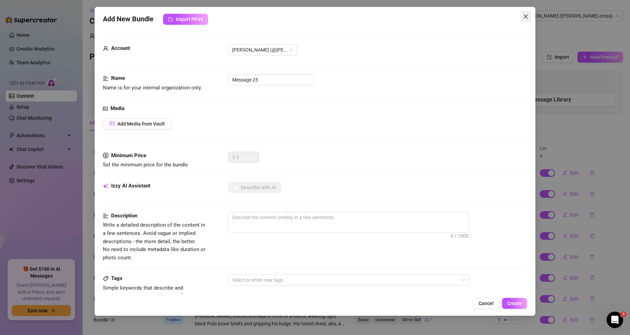
click at [523, 15] on icon "close" at bounding box center [526, 17] width 6 height 6
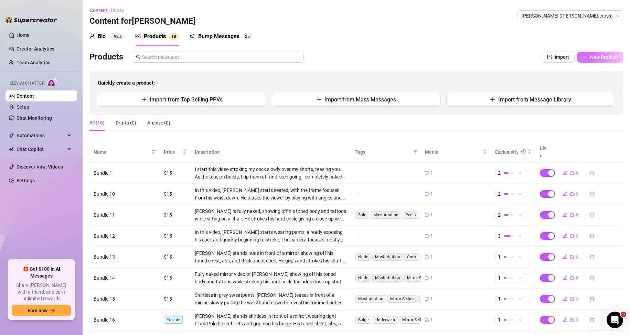
click at [585, 54] on button "New Product" at bounding box center [601, 57] width 46 height 11
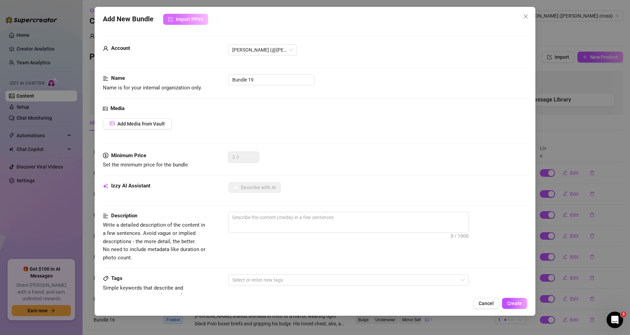
click at [185, 20] on span "Import PPVs" at bounding box center [189, 20] width 27 height 6
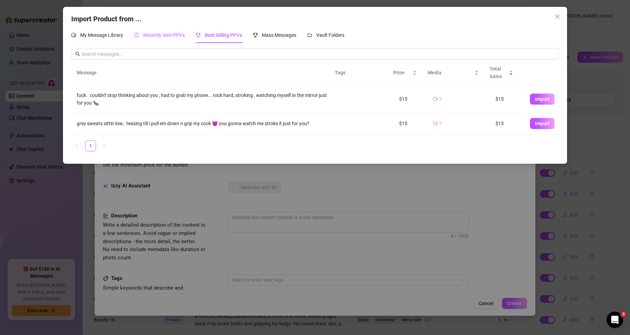
click at [168, 33] on span "Recently Sent PPVs" at bounding box center [164, 35] width 42 height 6
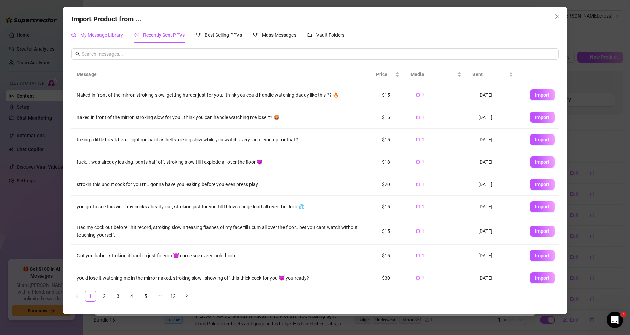
click at [96, 33] on span "My Message Library" at bounding box center [101, 35] width 43 height 6
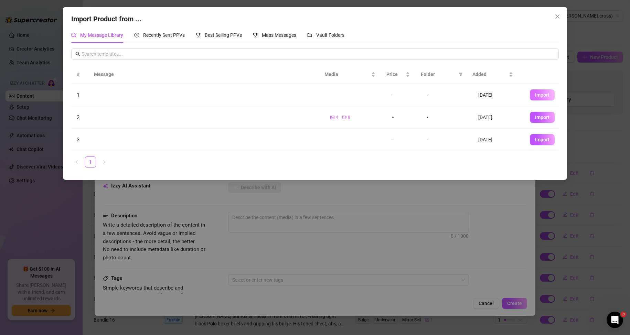
click at [535, 96] on span "Import" at bounding box center [542, 95] width 14 height 6
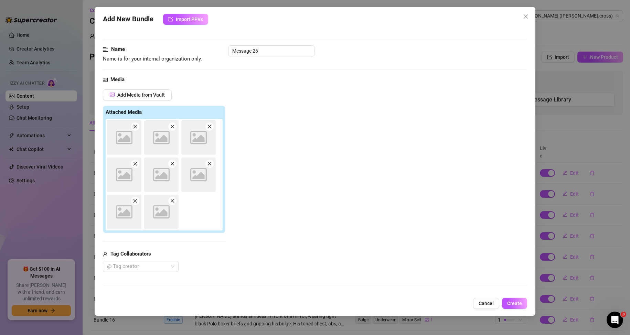
scroll to position [69, 0]
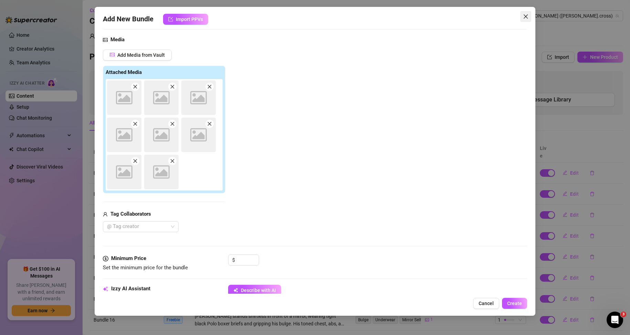
click at [529, 17] on icon "close" at bounding box center [526, 17] width 6 height 6
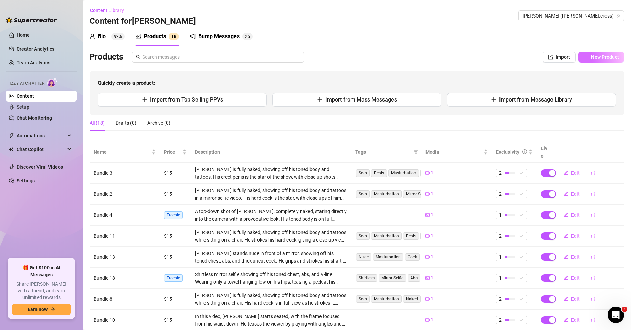
click at [604, 58] on span "New Product" at bounding box center [605, 57] width 28 height 6
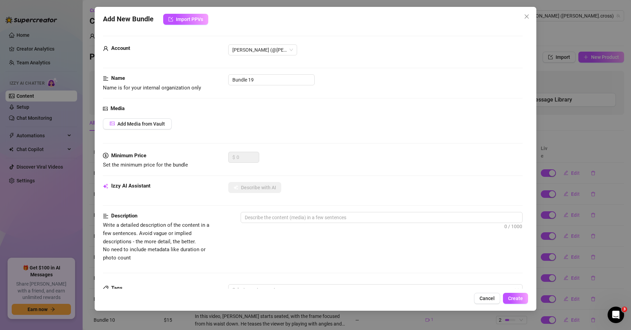
click at [156, 130] on div "Media Add Media from Vault" at bounding box center [313, 128] width 420 height 47
click at [156, 127] on button "Add Media from Vault" at bounding box center [137, 123] width 69 height 11
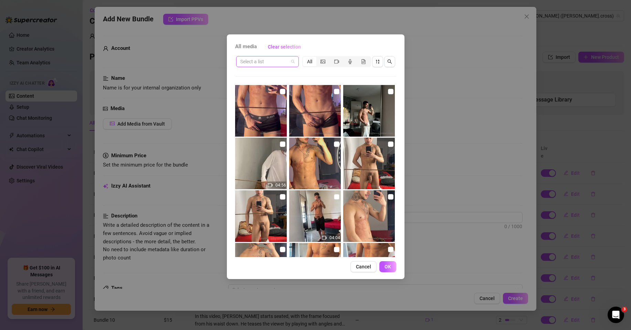
click at [292, 61] on span at bounding box center [267, 61] width 54 height 10
click at [259, 86] on div "Messages" at bounding box center [268, 87] width 52 height 8
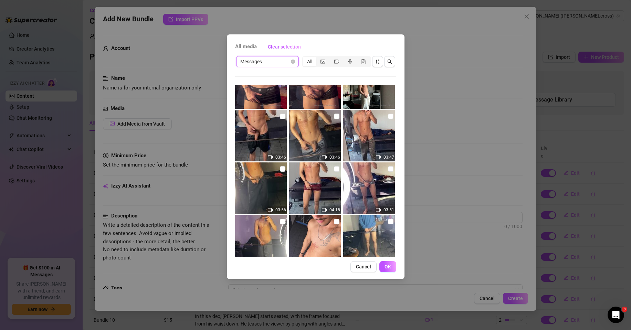
scroll to position [102, 0]
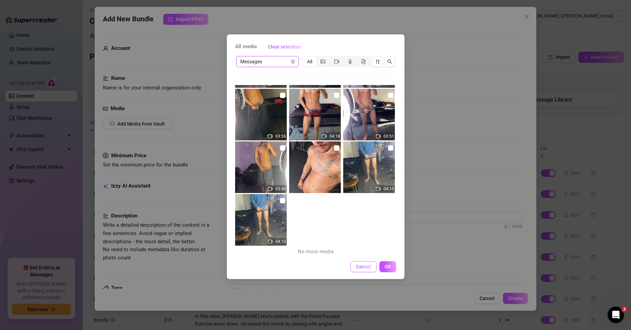
click at [363, 269] on span "Cancel" at bounding box center [363, 267] width 15 height 6
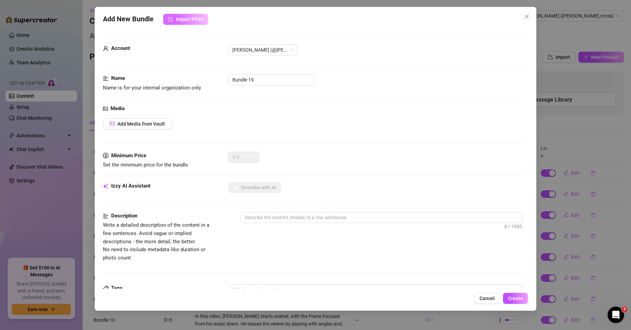
click at [199, 22] on button "Import PPVs" at bounding box center [185, 19] width 45 height 11
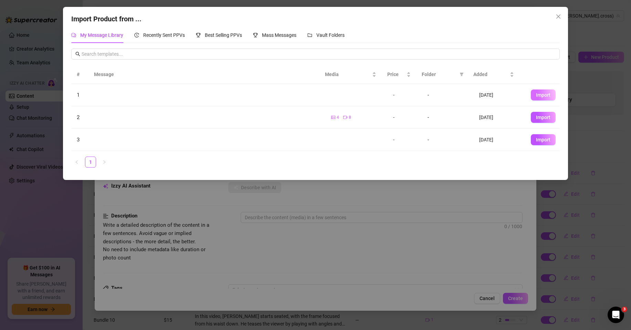
click at [536, 98] on span "Import" at bounding box center [543, 95] width 14 height 6
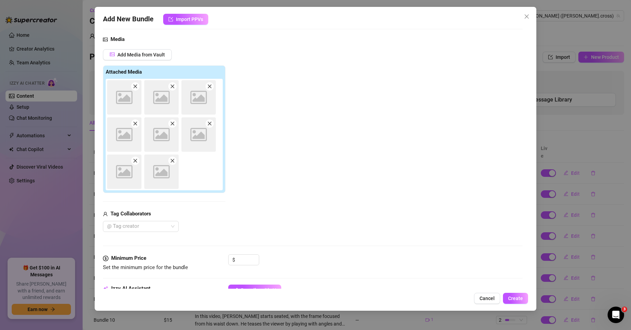
scroll to position [69, 0]
click at [529, 17] on icon "close" at bounding box center [527, 17] width 6 height 6
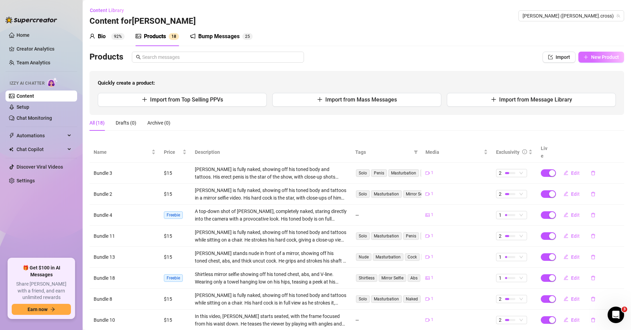
click at [591, 56] on span "New Product" at bounding box center [605, 57] width 28 height 6
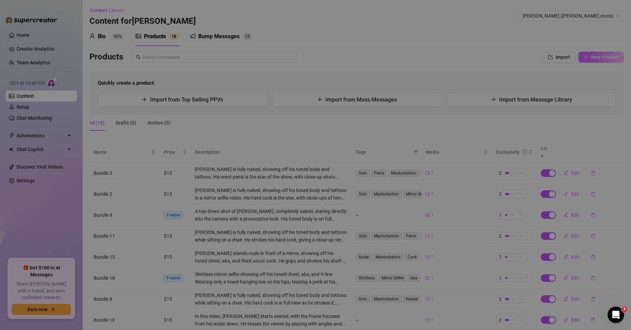
type textarea "Type your message here..."
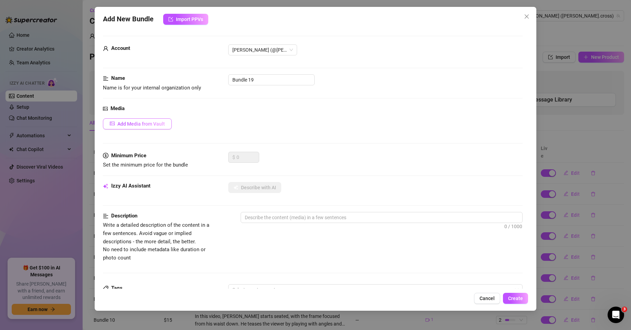
click at [152, 126] on span "Add Media from Vault" at bounding box center [141, 124] width 48 height 6
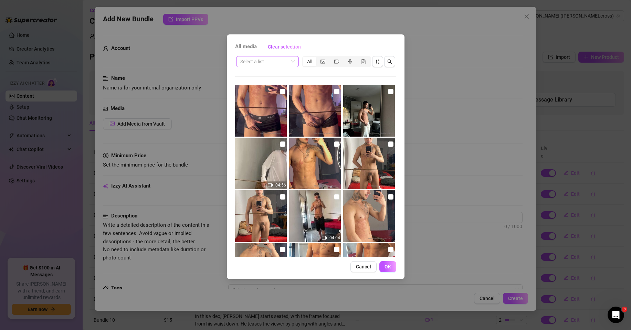
click at [293, 59] on span at bounding box center [267, 61] width 54 height 10
click at [266, 85] on div "Messages" at bounding box center [268, 87] width 52 height 8
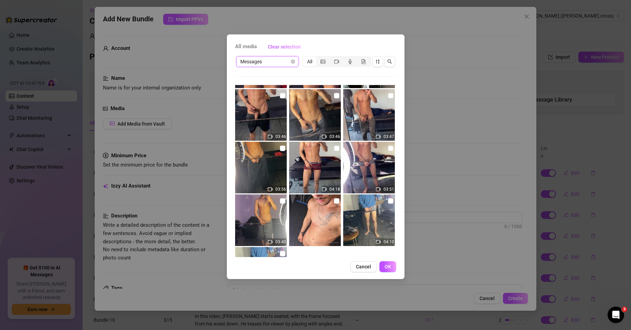
scroll to position [0, 0]
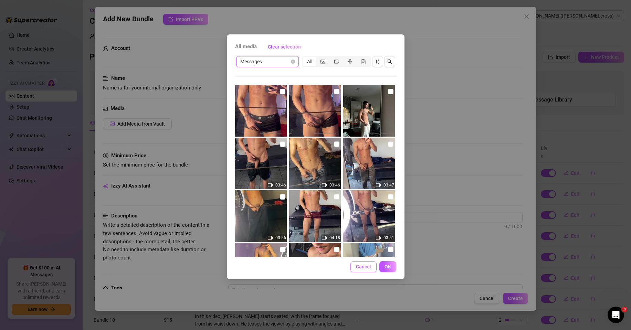
click at [367, 264] on span "Cancel" at bounding box center [363, 267] width 15 height 6
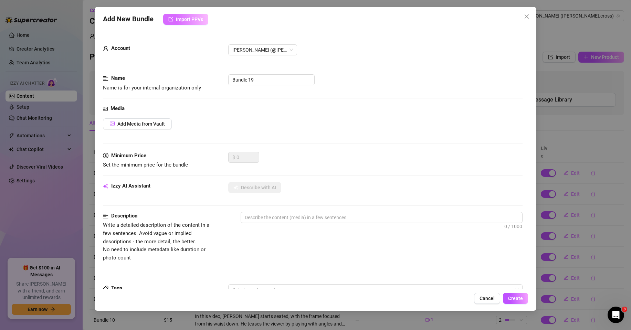
click at [187, 15] on button "Import PPVs" at bounding box center [185, 19] width 45 height 11
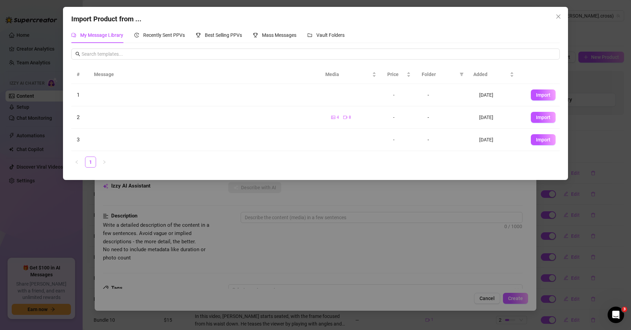
click at [561, 17] on span "Close" at bounding box center [558, 17] width 11 height 6
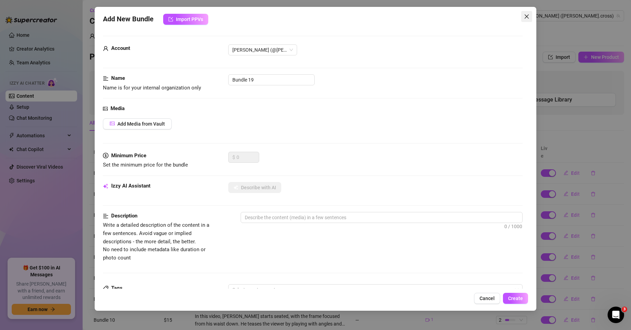
click at [526, 15] on icon "close" at bounding box center [527, 17] width 6 height 6
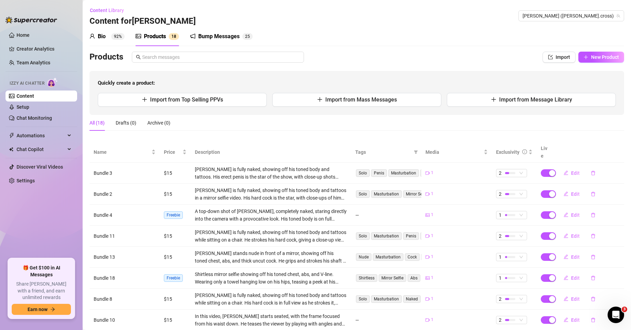
click at [224, 127] on div "All (18) Drafts (0) Archive (0)" at bounding box center [357, 123] width 535 height 16
click at [31, 96] on link "Content" at bounding box center [26, 96] width 18 height 6
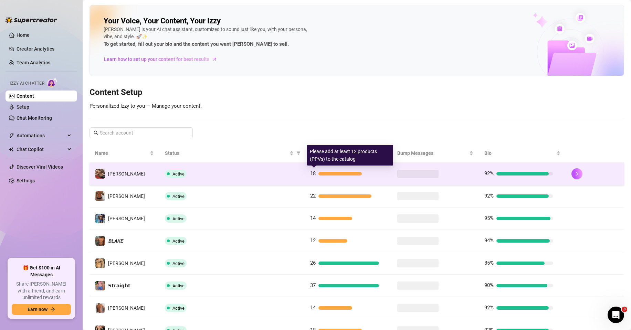
click at [333, 173] on div at bounding box center [340, 173] width 44 height 3
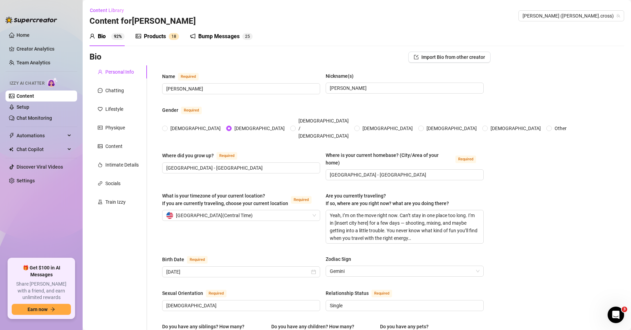
click at [153, 35] on div "Products" at bounding box center [155, 36] width 22 height 8
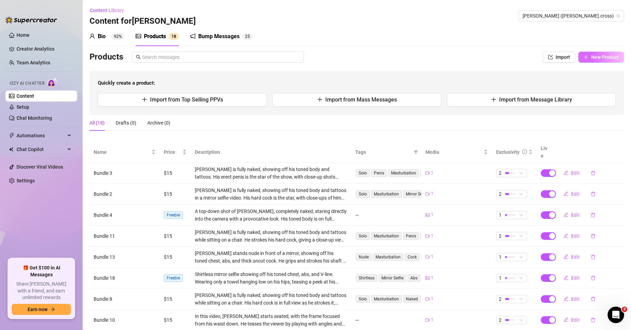
click at [582, 54] on button "New Product" at bounding box center [601, 57] width 46 height 11
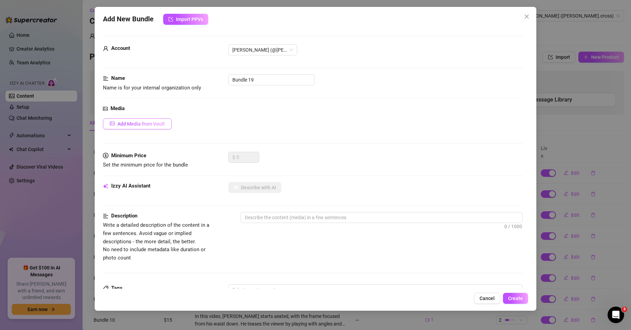
click at [143, 125] on span "Add Media from Vault" at bounding box center [141, 124] width 48 height 6
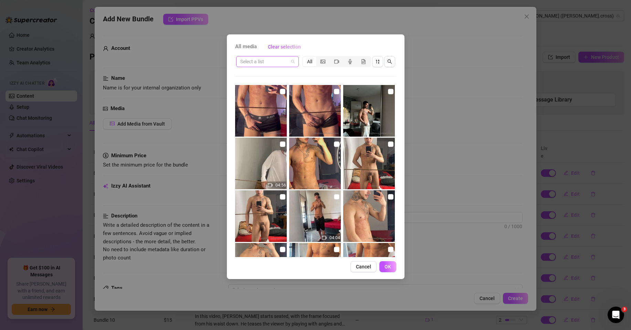
click at [282, 59] on input "search" at bounding box center [264, 61] width 48 height 10
click at [268, 87] on div "Messages" at bounding box center [268, 87] width 52 height 8
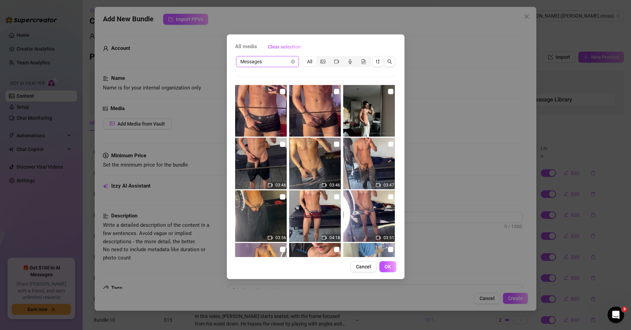
click at [428, 42] on div "All media Clear selection Messages Messages All 03:46 03:46 03:47 03:56 04:18 0…" at bounding box center [315, 165] width 631 height 330
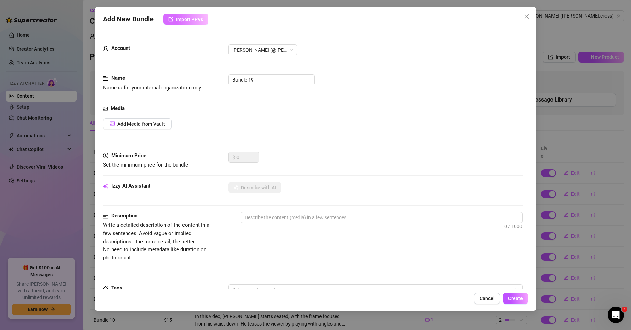
click at [182, 17] on span "Import PPVs" at bounding box center [189, 20] width 27 height 6
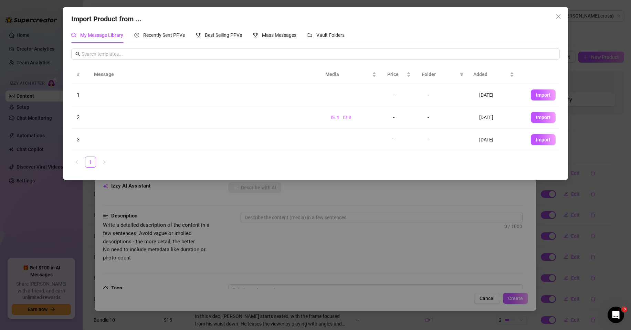
drag, startPoint x: 109, startPoint y: 145, endPoint x: 553, endPoint y: 13, distance: 463.0
click at [556, 13] on button "Close" at bounding box center [558, 16] width 11 height 11
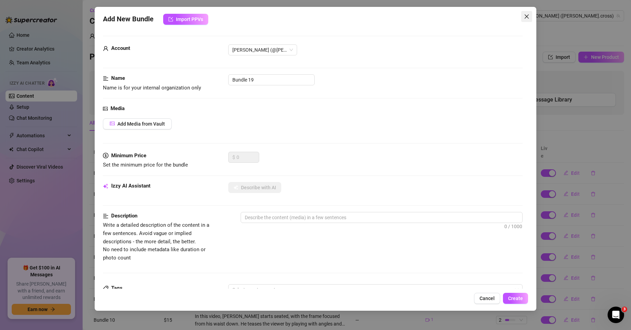
click at [526, 17] on icon "close" at bounding box center [527, 16] width 4 height 4
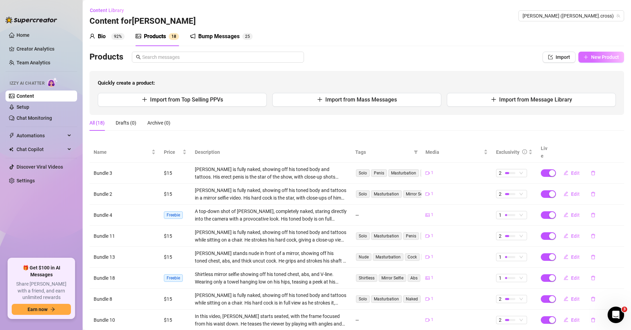
click at [604, 55] on span "New Product" at bounding box center [605, 57] width 28 height 6
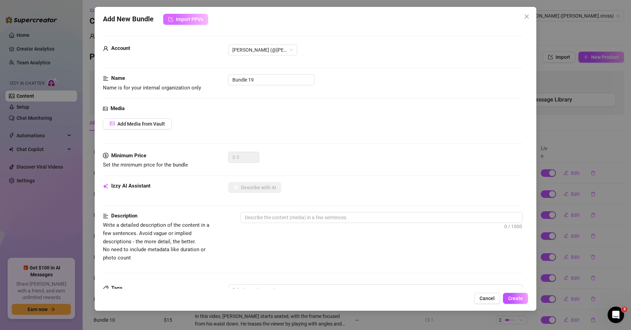
click at [189, 18] on span "Import PPVs" at bounding box center [189, 20] width 27 height 6
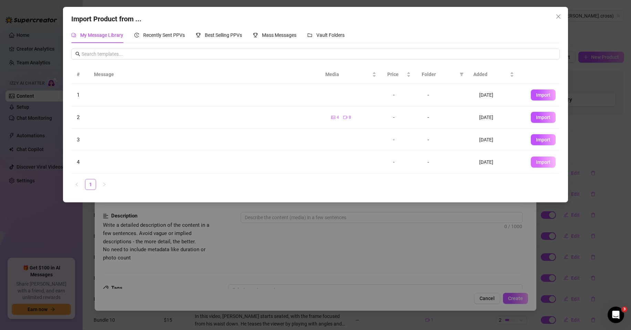
click at [537, 165] on button "Import" at bounding box center [543, 162] width 25 height 11
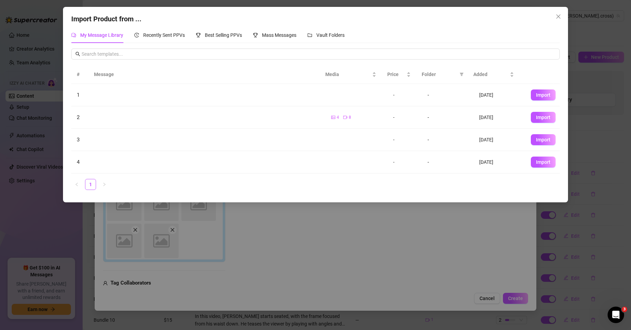
type textarea "Type your message here..."
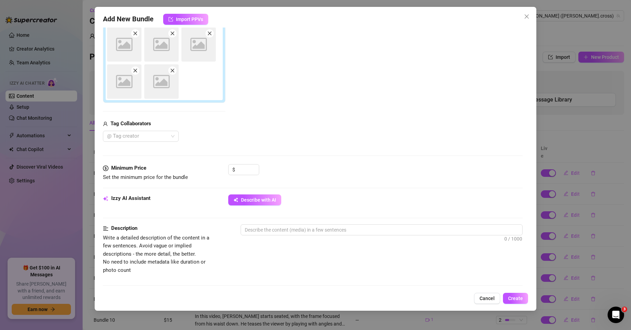
scroll to position [56, 0]
